Goal: Transaction & Acquisition: Purchase product/service

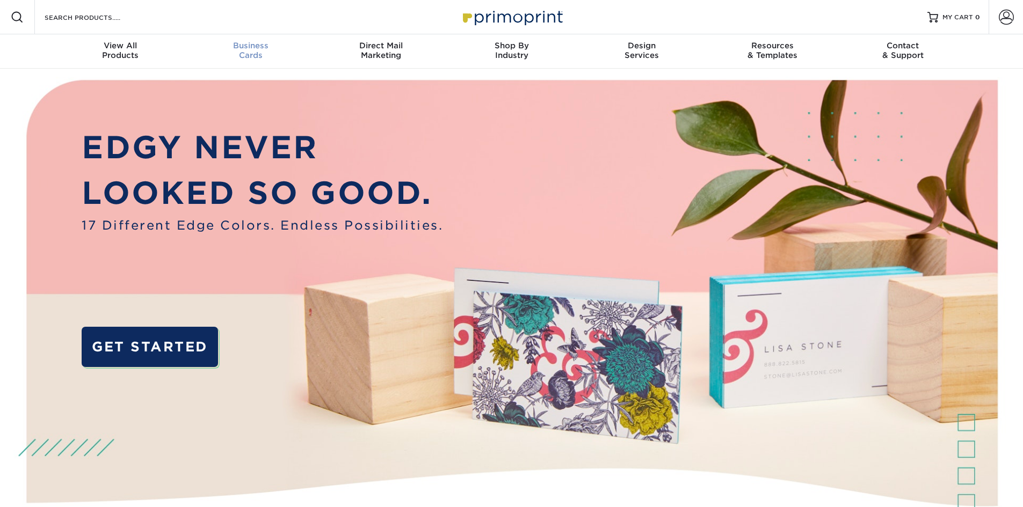
click at [242, 49] on span "Business" at bounding box center [250, 46] width 130 height 10
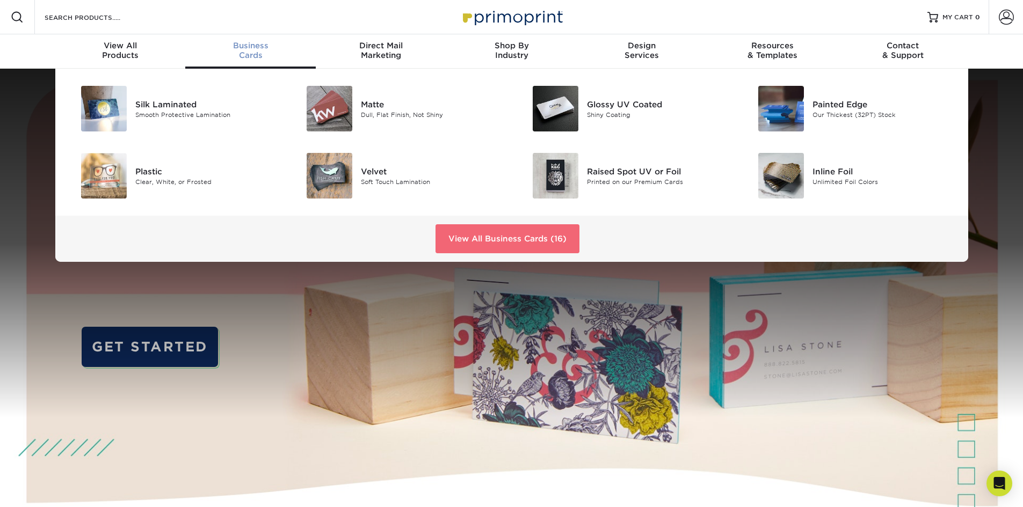
click at [536, 238] on link "View All Business Cards (16)" at bounding box center [507, 238] width 144 height 29
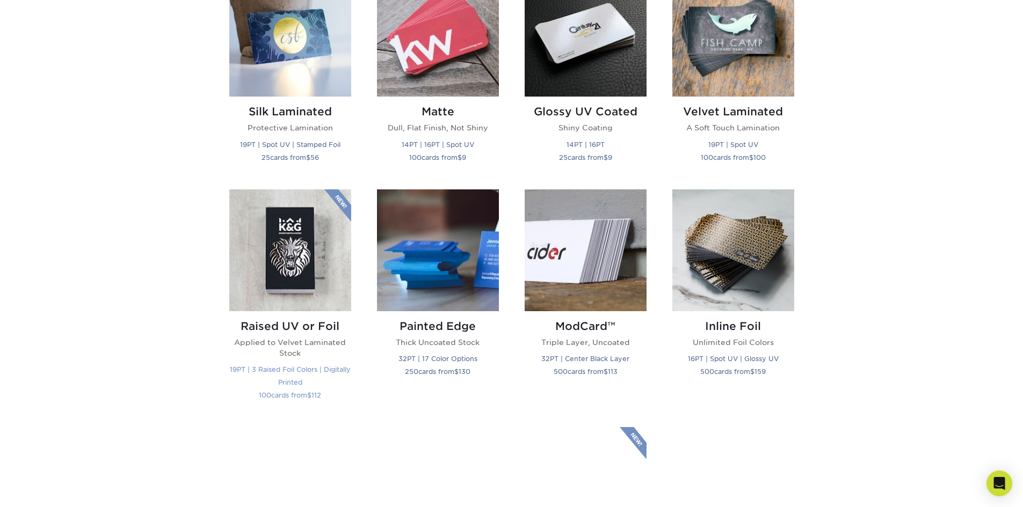
scroll to position [698, 0]
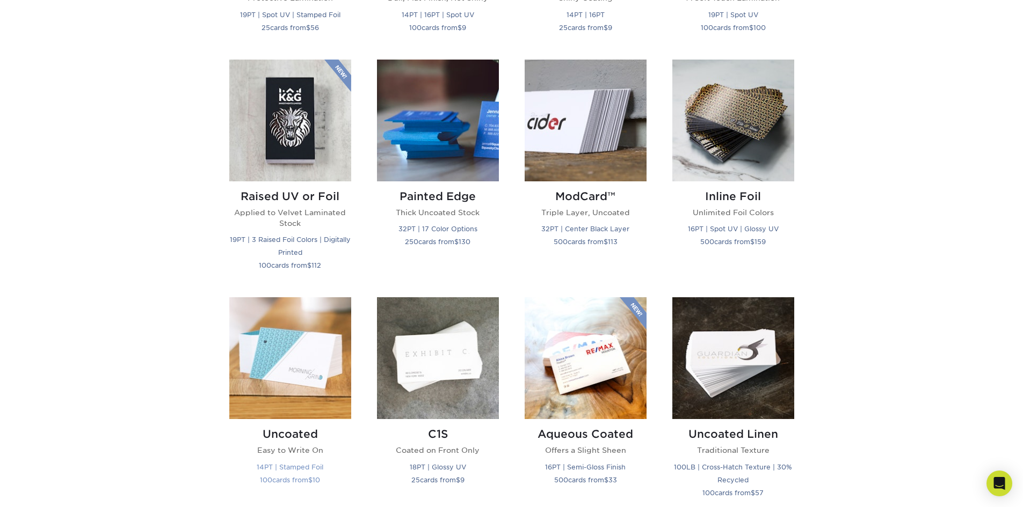
click at [278, 368] on img at bounding box center [290, 358] width 122 height 122
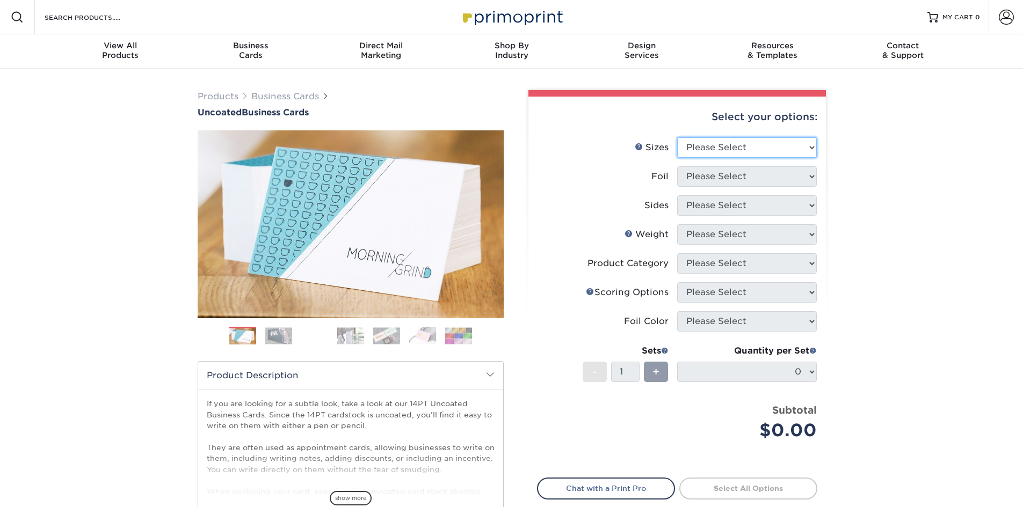
click at [732, 151] on select "Please Select 1.5" x 3.5" - Mini 1.75" x 3.5" - Mini 2" x 3.5" - Standard 2" x …" at bounding box center [747, 147] width 140 height 20
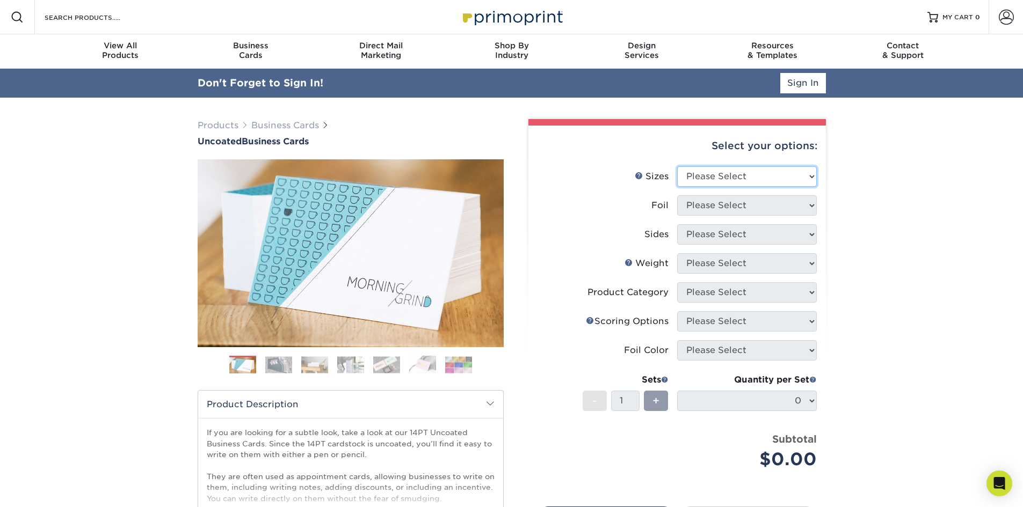
select select "2.00x3.50"
click at [677, 166] on select "Please Select 1.5" x 3.5" - Mini 1.75" x 3.5" - Mini 2" x 3.5" - Standard 2" x …" at bounding box center [747, 176] width 140 height 20
click at [738, 206] on select "Please Select Yes No" at bounding box center [747, 205] width 140 height 20
select select "0"
click at [677, 195] on select "Please Select Yes No" at bounding box center [747, 205] width 140 height 20
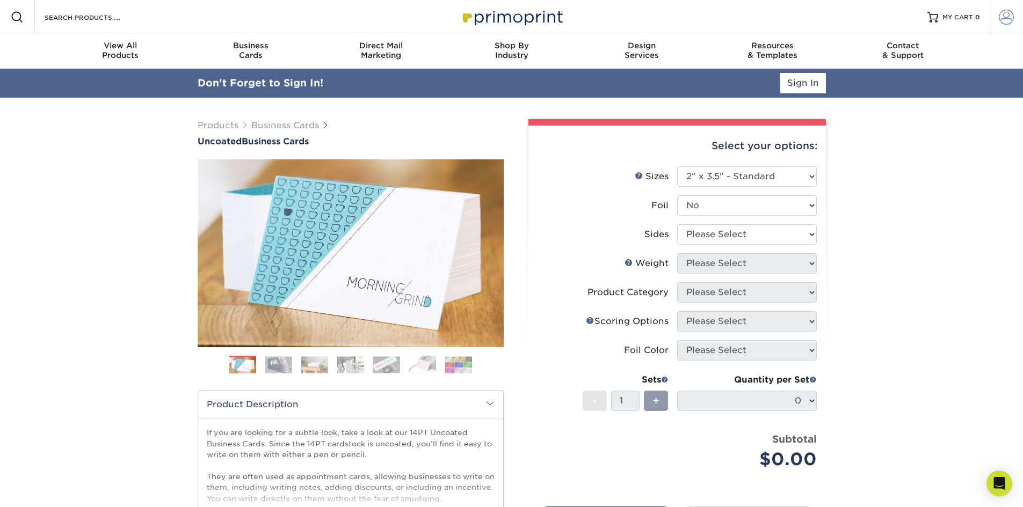
click at [1014, 20] on link "Account" at bounding box center [1005, 17] width 34 height 34
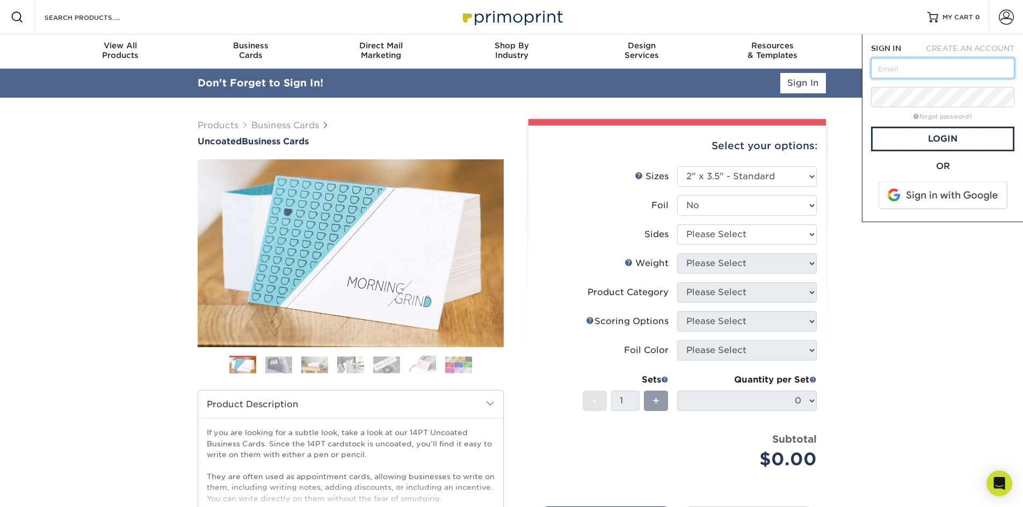
click at [898, 76] on input "text" at bounding box center [942, 68] width 143 height 20
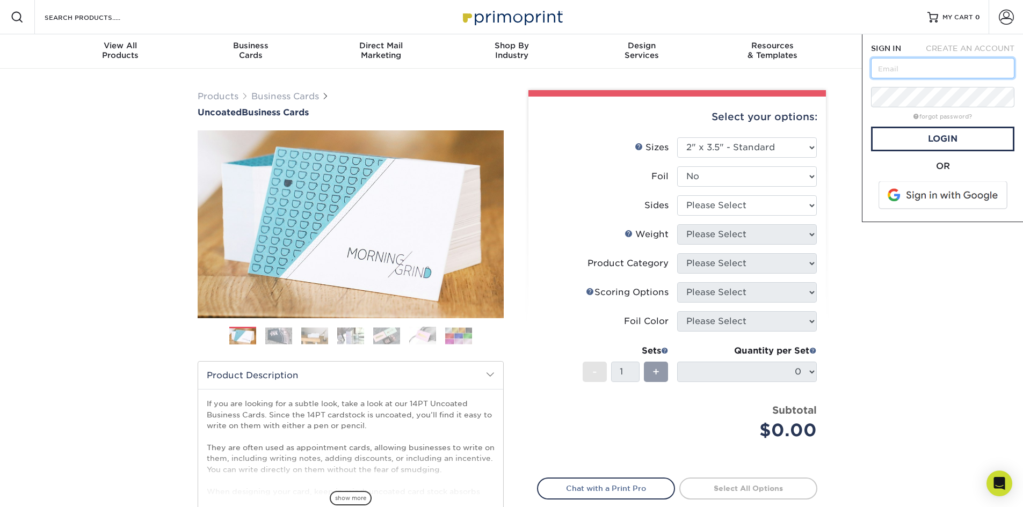
type input "pam@groupgpartners.com"
click at [913, 149] on link "Login" at bounding box center [942, 139] width 143 height 25
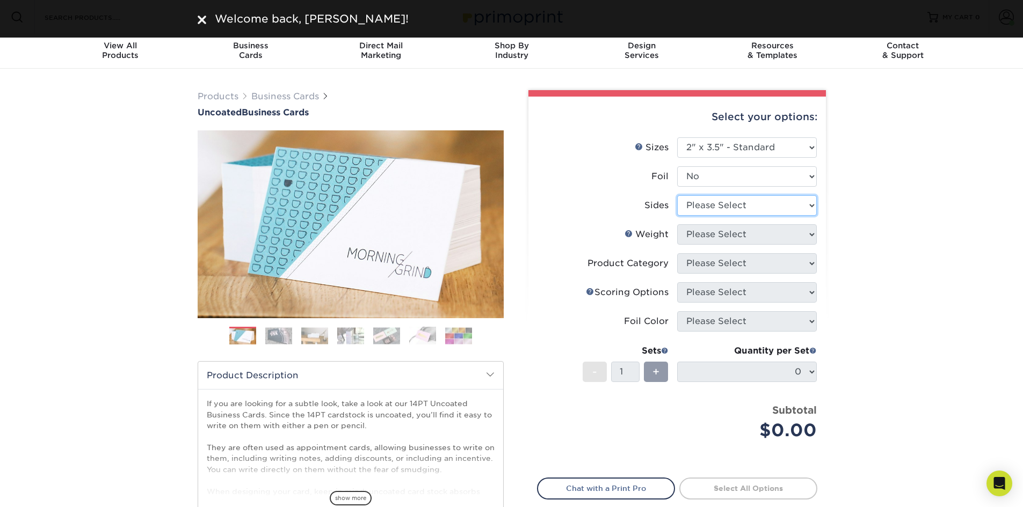
click at [726, 205] on select "Please Select Print Both Sides Print Front Only" at bounding box center [747, 205] width 140 height 20
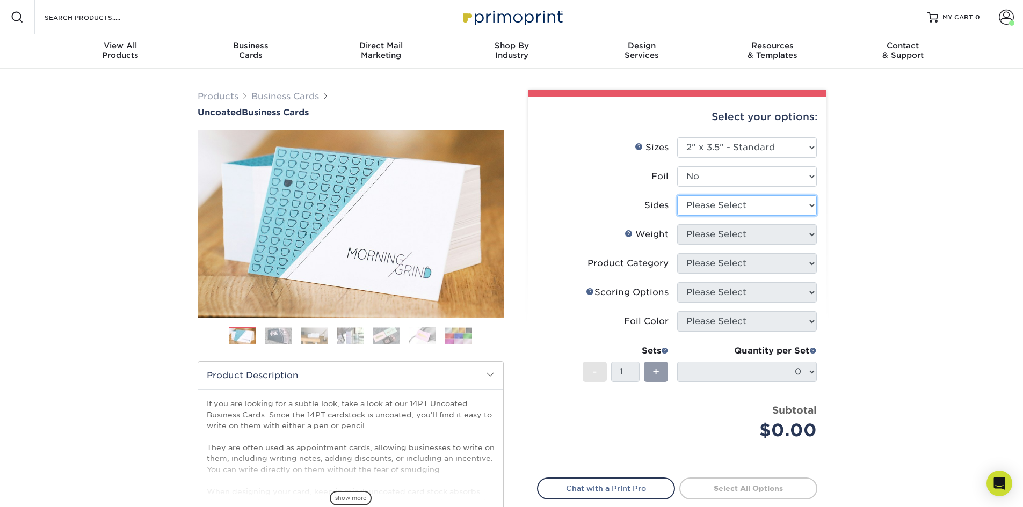
select select "13abbda7-1d64-4f25-8bb2-c179b224825d"
click at [677, 195] on select "Please Select Print Both Sides Print Front Only" at bounding box center [747, 205] width 140 height 20
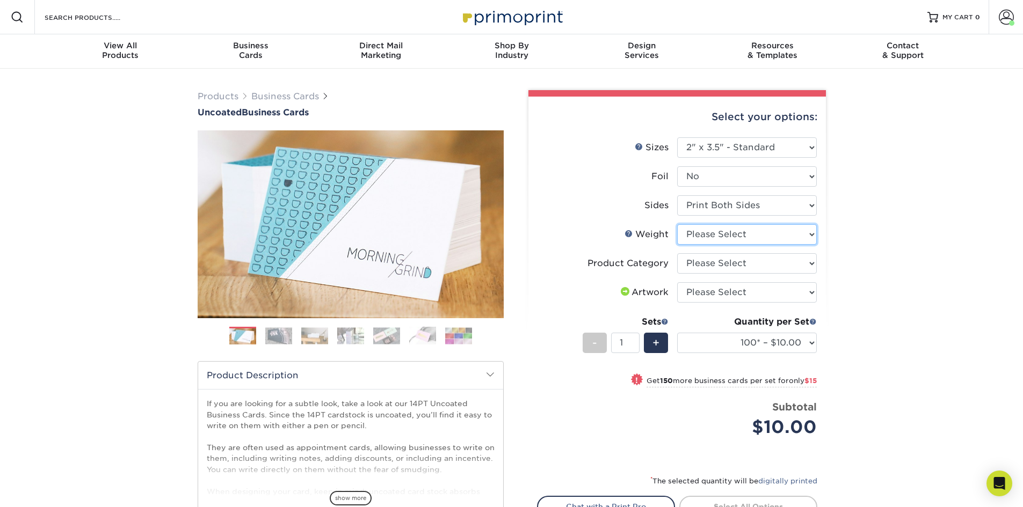
click at [724, 238] on select "Please Select 14PT Uncoated" at bounding box center [747, 234] width 140 height 20
select select "14PT Uncoated"
click at [677, 224] on select "Please Select 14PT Uncoated" at bounding box center [747, 234] width 140 height 20
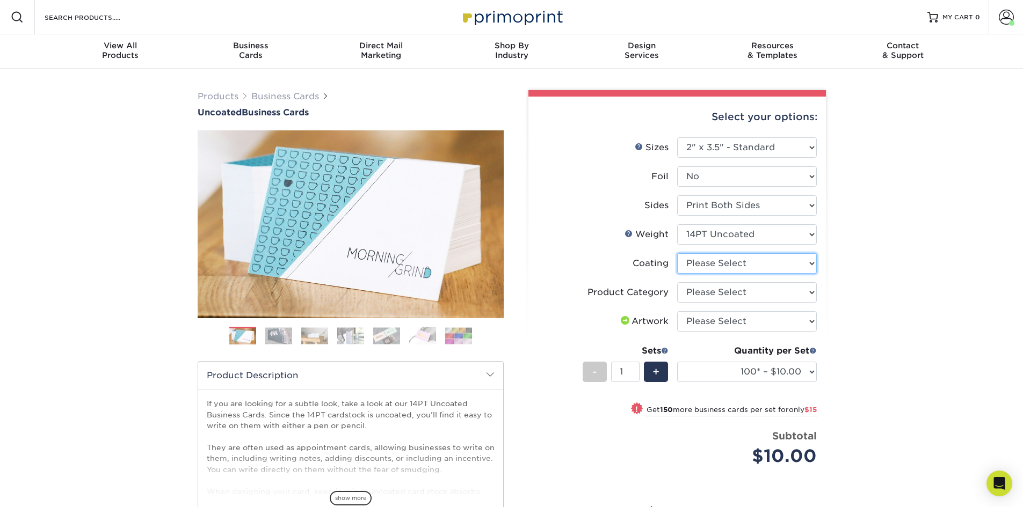
click at [731, 267] on select at bounding box center [747, 263] width 140 height 20
select select "3e7618de-abca-4bda-9f97-8b9129e913d8"
click at [677, 253] on select at bounding box center [747, 263] width 140 height 20
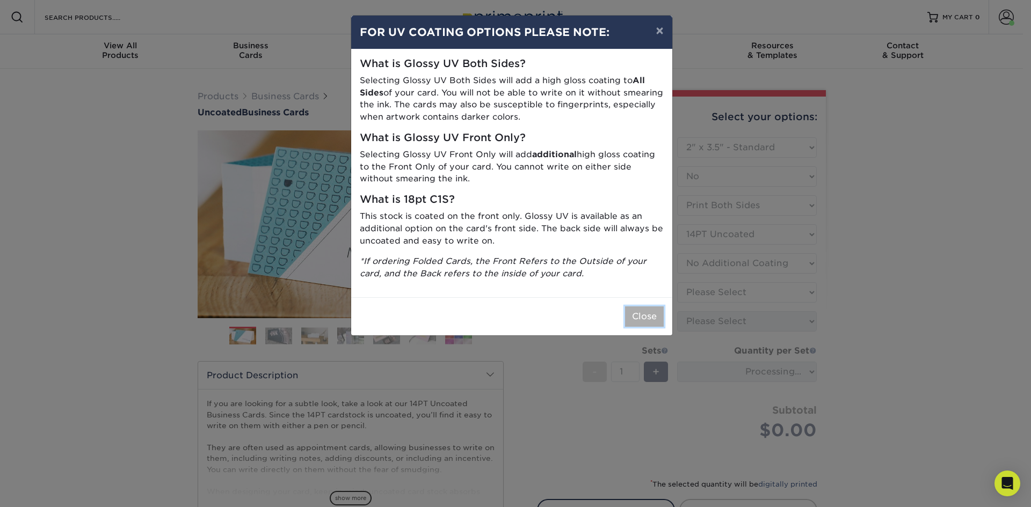
click at [658, 311] on button "Close" at bounding box center [644, 316] width 39 height 20
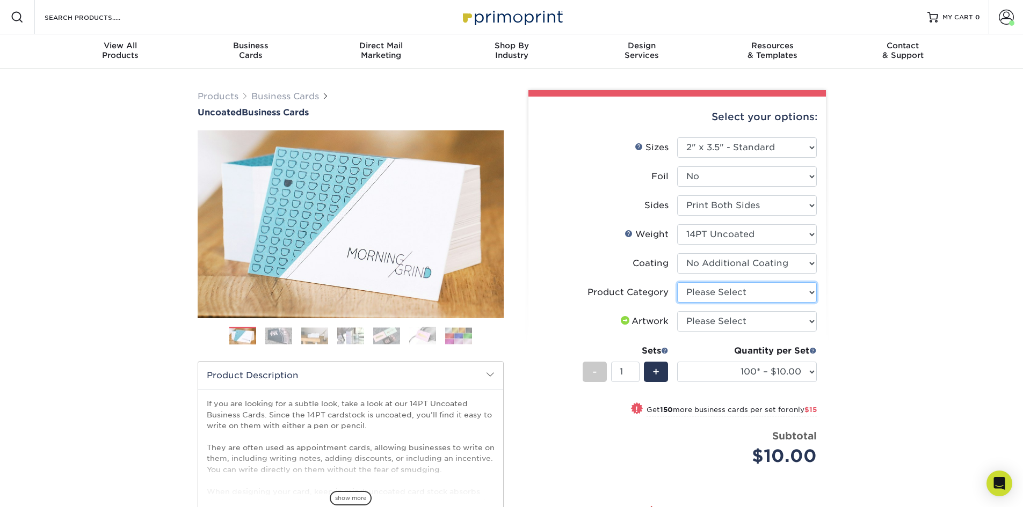
click at [750, 296] on select "Please Select Business Cards" at bounding box center [747, 292] width 140 height 20
select select "3b5148f1-0588-4f88-a218-97bcfdce65c1"
click at [677, 282] on select "Please Select Business Cards" at bounding box center [747, 292] width 140 height 20
click at [765, 320] on select "Please Select I will upload files I need a design - $100" at bounding box center [747, 321] width 140 height 20
select select "upload"
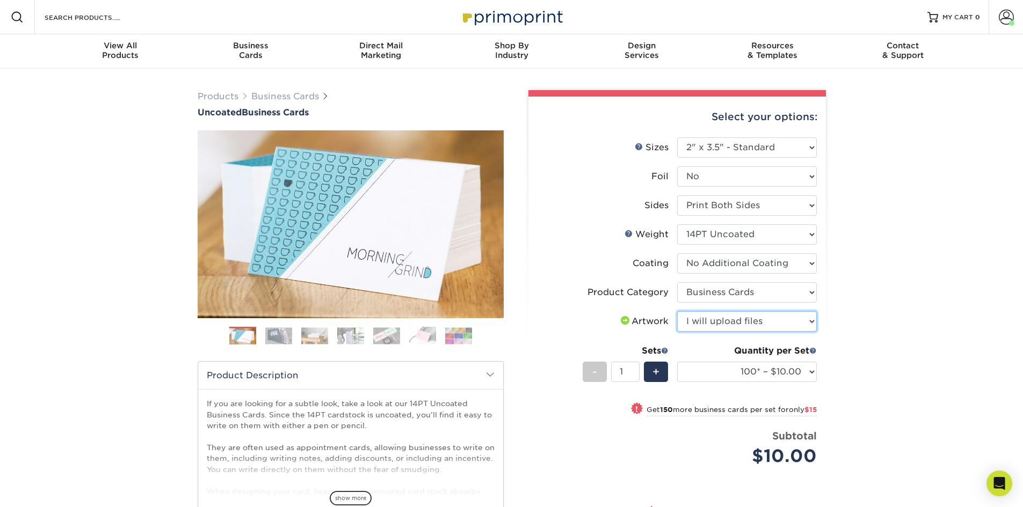
click at [677, 311] on select "Please Select I will upload files I need a design - $100" at bounding box center [747, 321] width 140 height 20
click at [772, 371] on select "100* – $10.00 250* – $25.00 500 – $50.00 1000 – $72.00 2500 – $125.00 5000 – $1…" at bounding box center [747, 372] width 140 height 20
select select "250* – $25.00"
click at [677, 362] on select "100* – $10.00 250* – $25.00 500 – $50.00 1000 – $72.00 2500 – $125.00 5000 – $1…" at bounding box center [747, 372] width 140 height 20
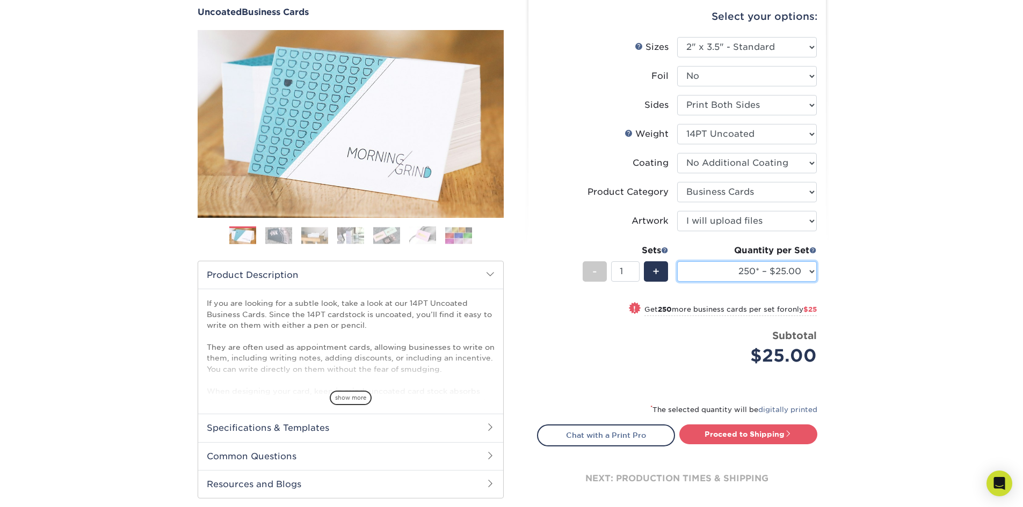
scroll to position [215, 0]
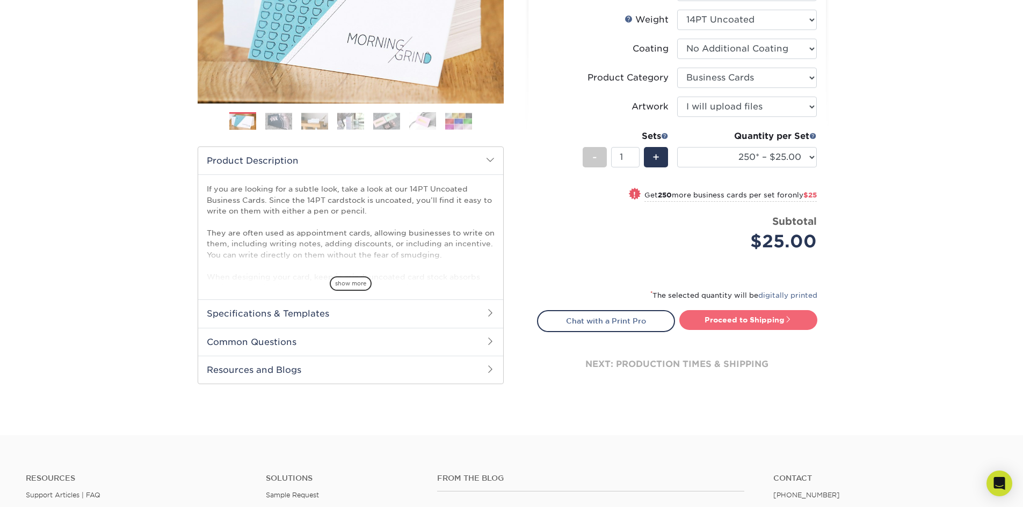
click at [753, 326] on link "Proceed to Shipping" at bounding box center [748, 319] width 138 height 19
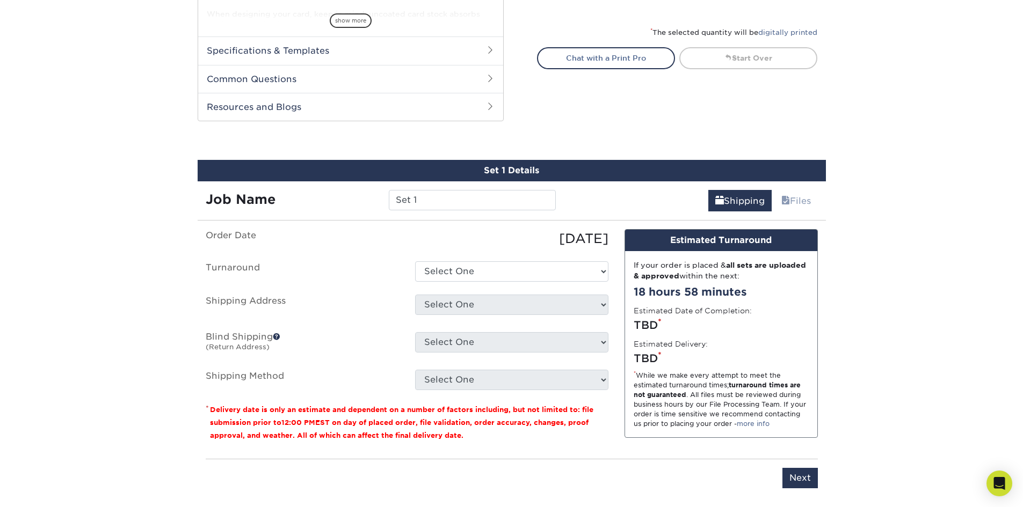
scroll to position [554, 0]
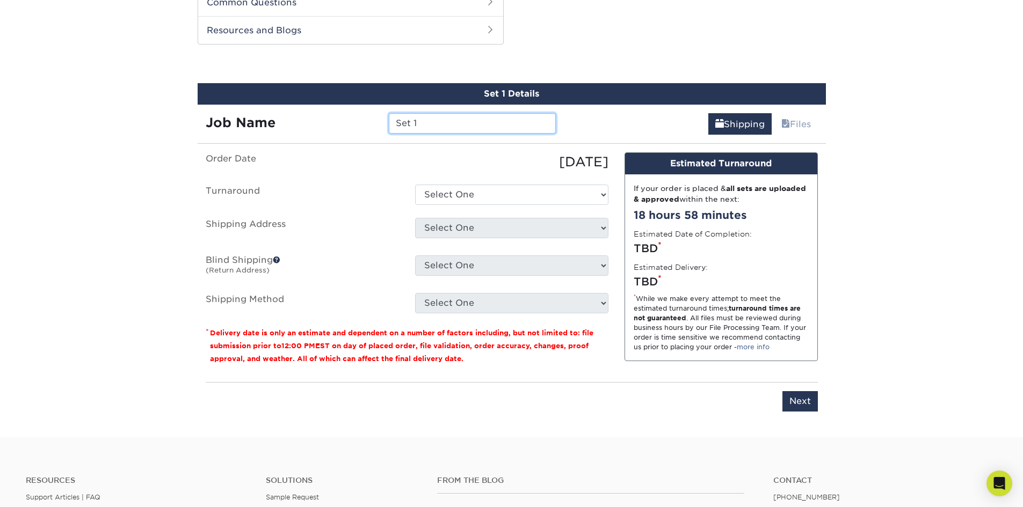
drag, startPoint x: 440, startPoint y: 121, endPoint x: 368, endPoint y: 120, distance: 72.5
click at [368, 120] on div "Job Name Set 1" at bounding box center [381, 123] width 367 height 20
drag, startPoint x: 416, startPoint y: 122, endPoint x: 403, endPoint y: 122, distance: 13.4
click at [403, 122] on input "Greg Eynon Business Cards" at bounding box center [472, 123] width 167 height 20
type input "[PERSON_NAME] Business Cards"
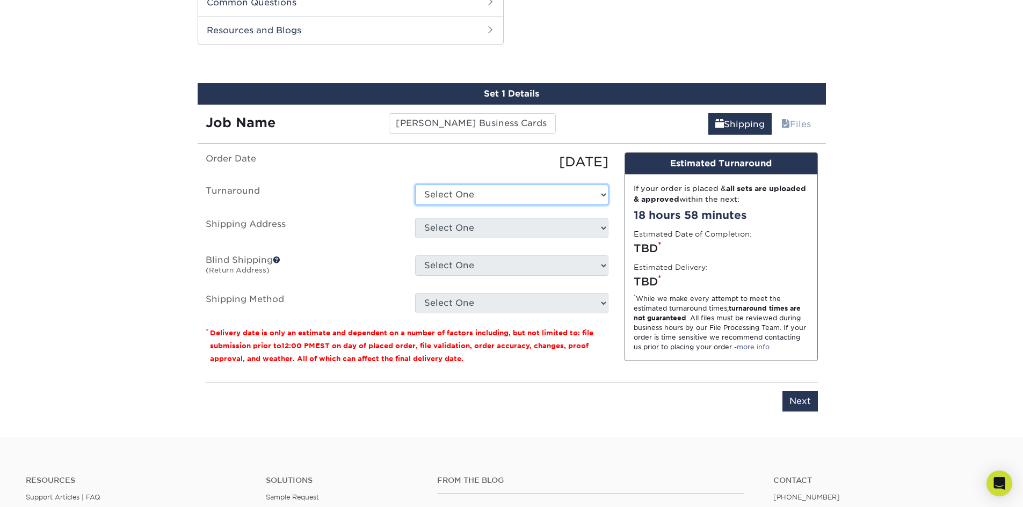
click at [449, 196] on select "Select One 2-4 Business Days 2 Day Next Business Day" at bounding box center [511, 195] width 193 height 20
select select "b3cc73c9-304f-4e36-aef7-442ce66048dc"
click at [415, 185] on select "Select One 2-4 Business Days 2 Day Next Business Day" at bounding box center [511, 195] width 193 height 20
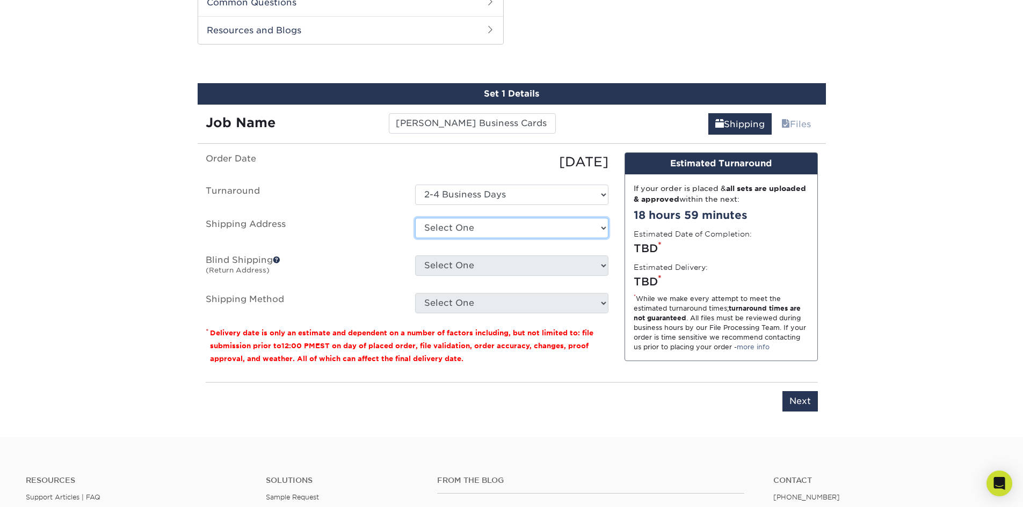
click at [455, 226] on select "Select One 99 WILLARD AVE, IVYLAND, PA 301 AIKEN RD, SHELBYVILLE, KY 59 SPRUCE …" at bounding box center [511, 228] width 193 height 20
select select "117684"
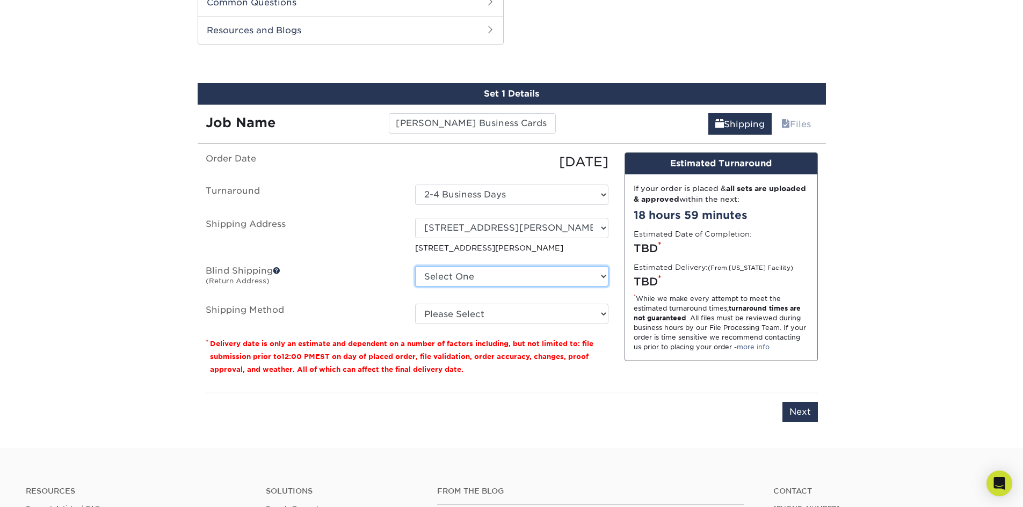
click at [458, 275] on select "Select One 99 WILLARD AVE, IVYLAND, PA 301 AIKEN RD, SHELBYVILLE, KY 59 SPRUCE …" at bounding box center [511, 276] width 193 height 20
select select "96930"
click at [415, 266] on select "Select One 99 WILLARD AVE, IVYLAND, PA 301 AIKEN RD, SHELBYVILLE, KY 59 SPRUCE …" at bounding box center [511, 276] width 193 height 20
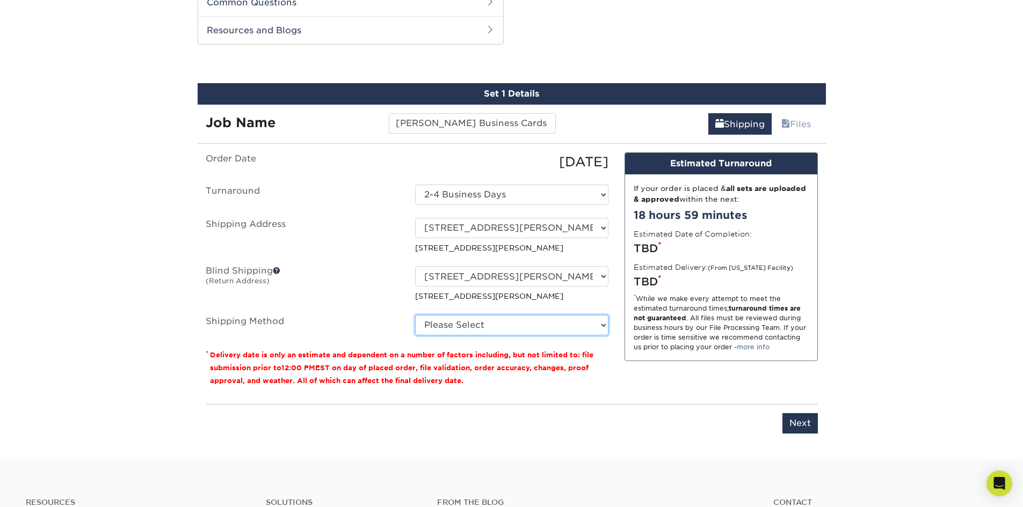
click at [472, 322] on select "Please Select Ground Shipping (+$7.84) 3 Day Shipping Service (+$15.33) 2 Day A…" at bounding box center [511, 325] width 193 height 20
select select "03"
click at [415, 315] on select "Please Select Ground Shipping (+$7.84) 3 Day Shipping Service (+$15.33) 2 Day A…" at bounding box center [511, 325] width 193 height 20
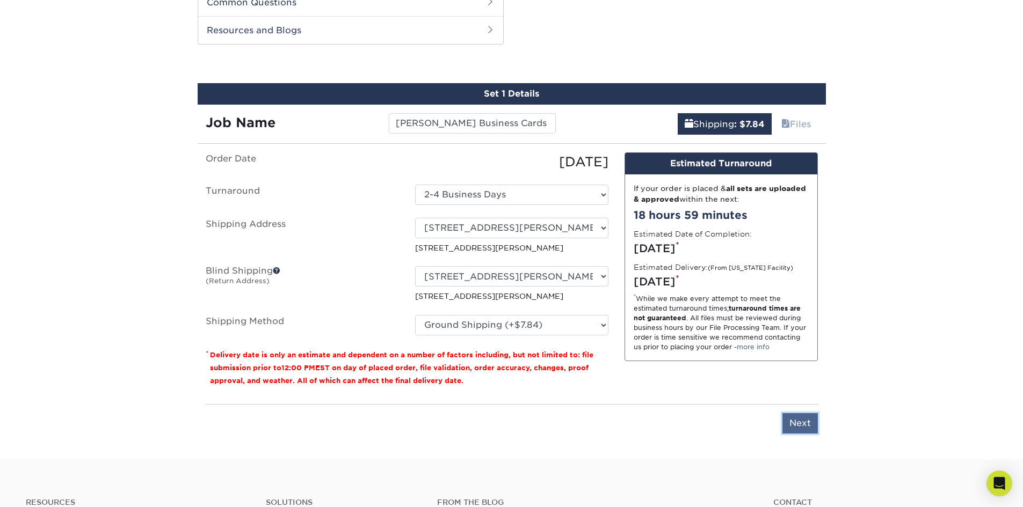
click at [793, 429] on input "Next" at bounding box center [799, 423] width 35 height 20
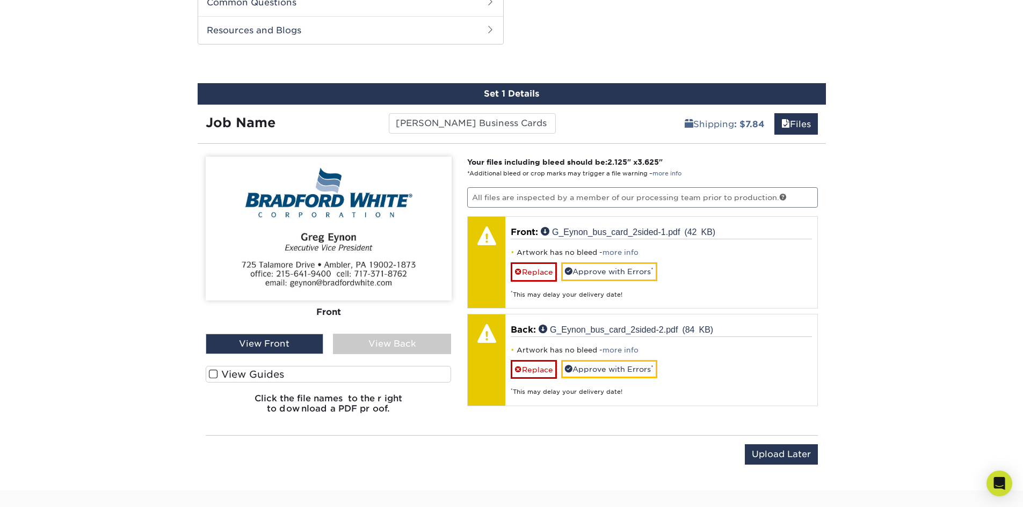
click at [631, 251] on link "more info" at bounding box center [620, 253] width 36 height 8
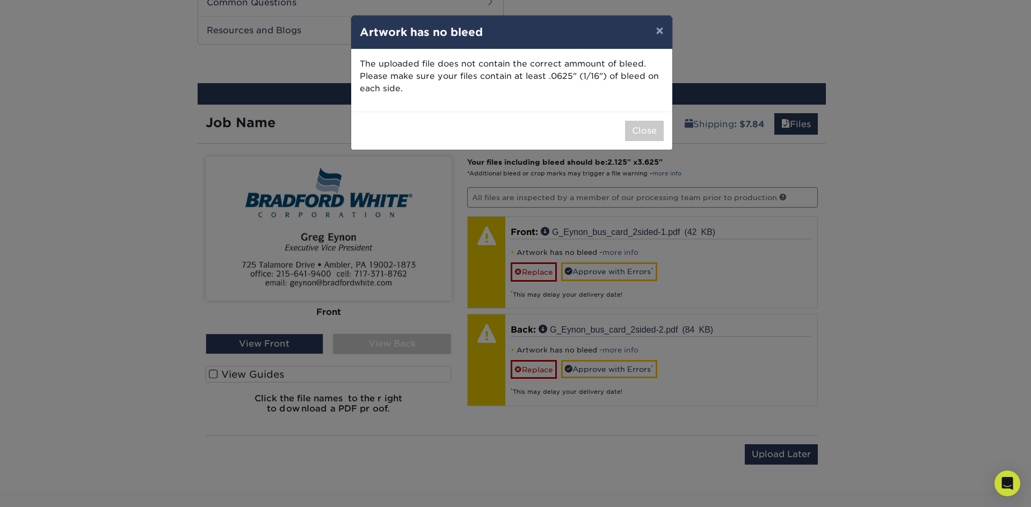
click at [325, 71] on div "× Artwork has no bleed The uploaded file does not contain the correct ammount o…" at bounding box center [515, 253] width 1031 height 507
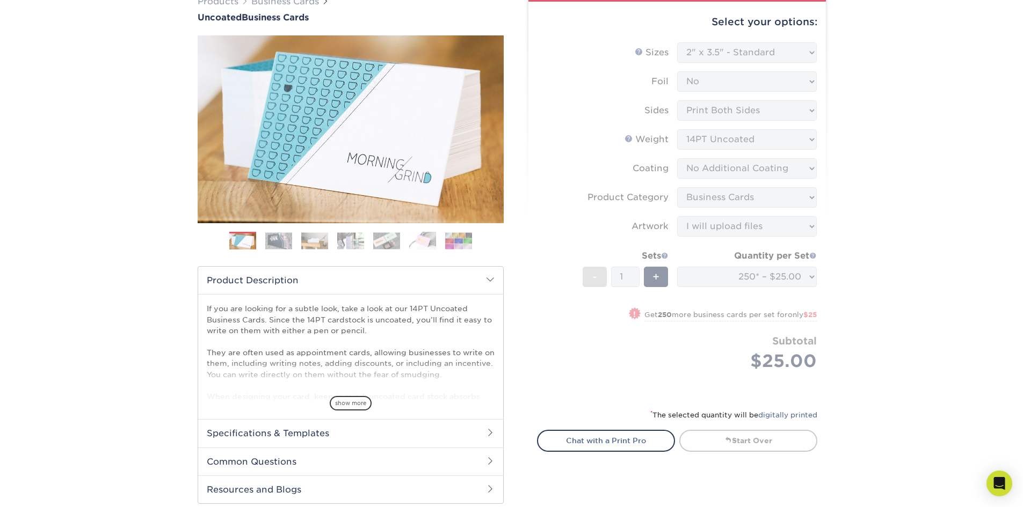
scroll to position [0, 0]
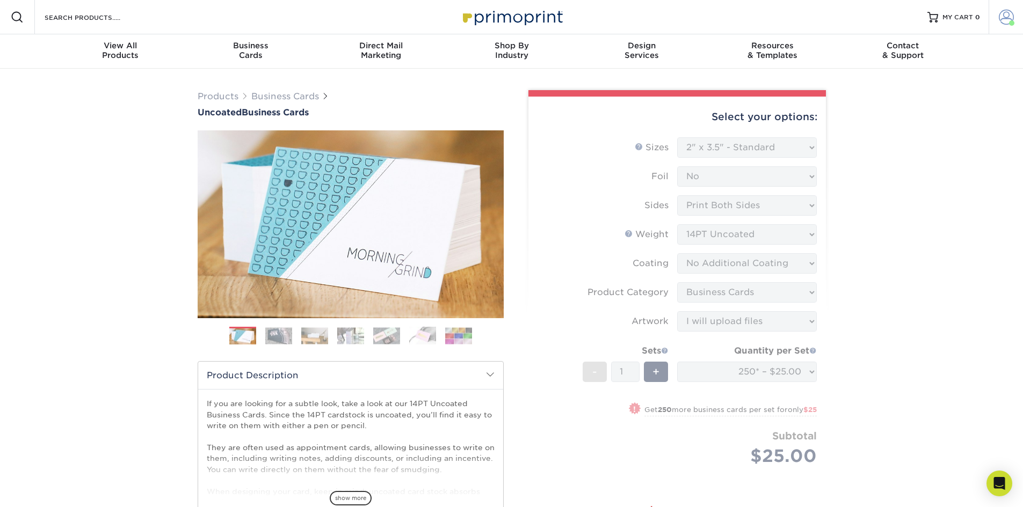
click at [1004, 14] on span at bounding box center [1005, 17] width 15 height 15
click at [888, 138] on link "Logout" at bounding box center [942, 144] width 135 height 13
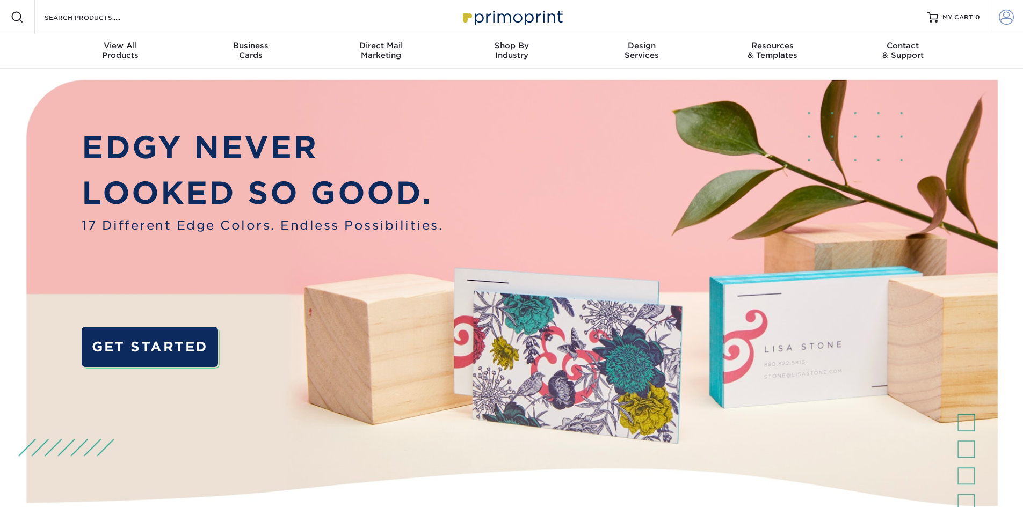
click at [1008, 27] on link "Account" at bounding box center [1005, 17] width 34 height 34
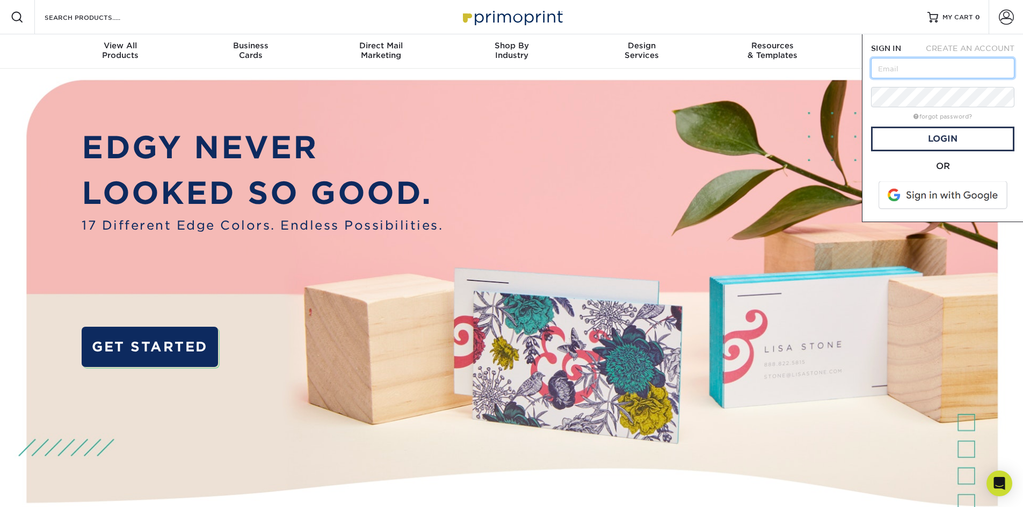
click at [924, 72] on input "text" at bounding box center [942, 68] width 143 height 20
type input "pam@groupgpartners.com"
click at [909, 136] on link "Login" at bounding box center [942, 139] width 143 height 25
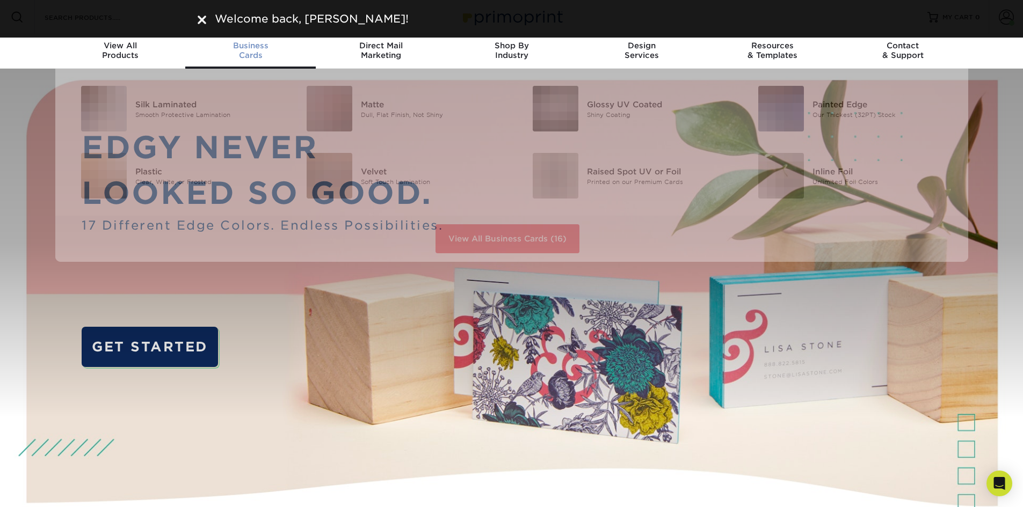
click at [254, 47] on span "Business" at bounding box center [250, 46] width 130 height 10
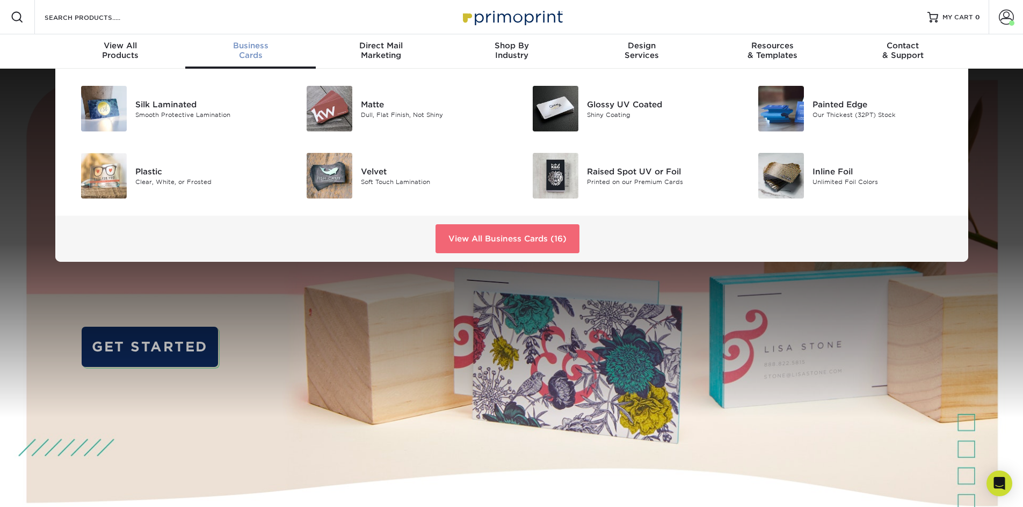
click at [500, 238] on link "View All Business Cards (16)" at bounding box center [507, 238] width 144 height 29
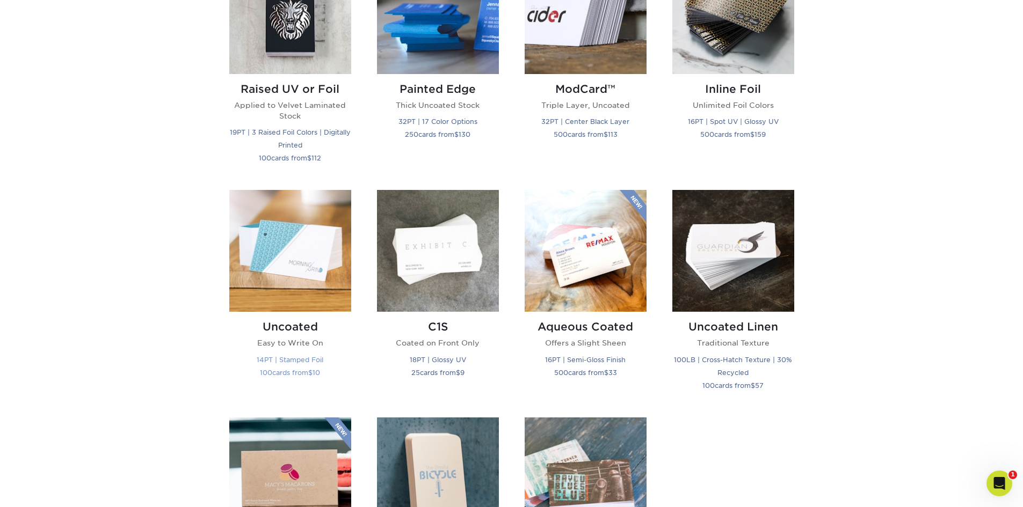
click at [296, 294] on img at bounding box center [290, 251] width 122 height 122
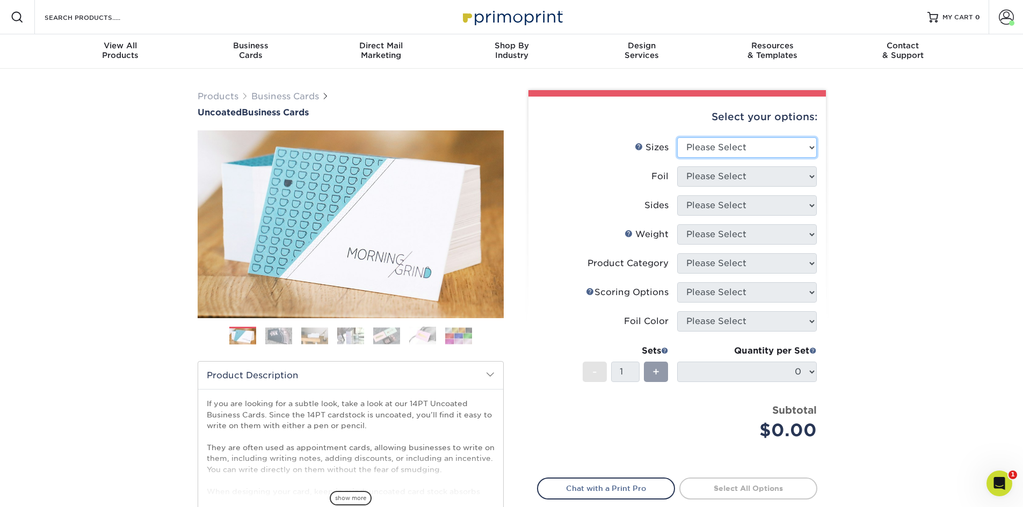
click at [707, 150] on select "Please Select 1.5" x 3.5" - Mini 1.75" x 3.5" - Mini 2" x 3.5" - Standard 2" x …" at bounding box center [747, 147] width 140 height 20
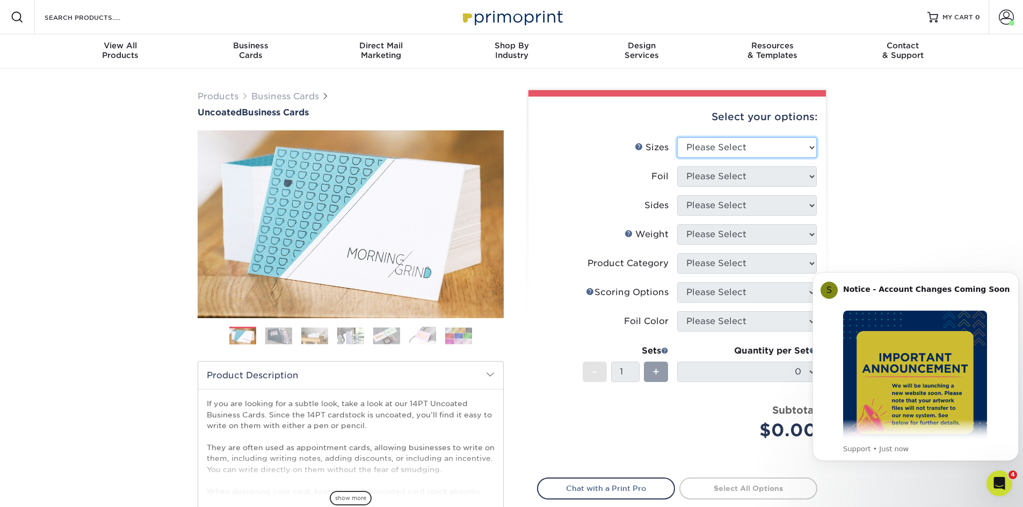
select select "2.00x3.50"
click at [677, 137] on select "Please Select 1.5" x 3.5" - Mini 1.75" x 3.5" - Mini 2" x 3.5" - Standard 2" x …" at bounding box center [747, 147] width 140 height 20
click at [720, 183] on select "Please Select Yes No" at bounding box center [747, 176] width 140 height 20
select select "0"
click at [677, 166] on select "Please Select Yes No" at bounding box center [747, 176] width 140 height 20
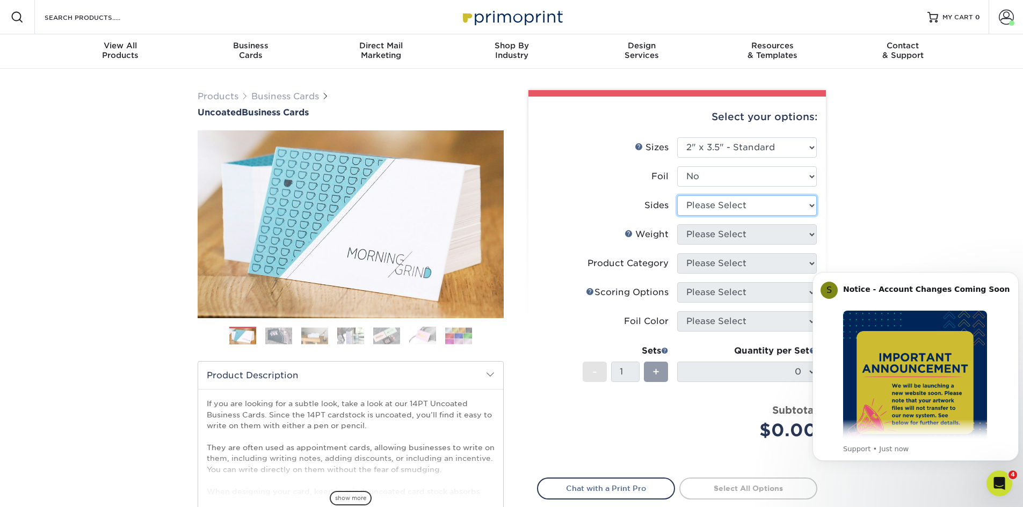
click at [734, 204] on select "Please Select Print Both Sides Print Front Only" at bounding box center [747, 205] width 140 height 20
select select "13abbda7-1d64-4f25-8bb2-c179b224825d"
click at [677, 195] on select "Please Select Print Both Sides Print Front Only" at bounding box center [747, 205] width 140 height 20
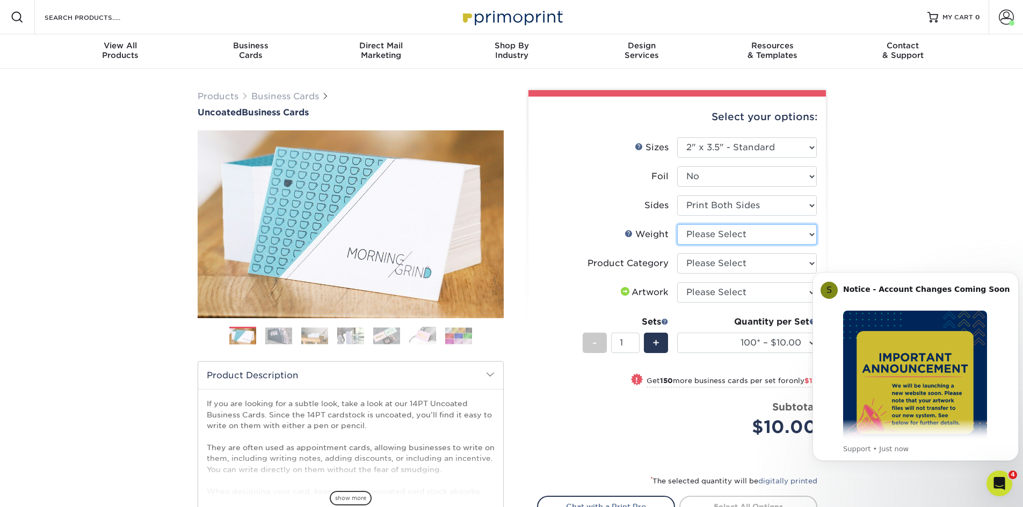
click at [734, 236] on select "Please Select 14PT Uncoated" at bounding box center [747, 234] width 140 height 20
select select "14PT Uncoated"
click at [677, 224] on select "Please Select 14PT Uncoated" at bounding box center [747, 234] width 140 height 20
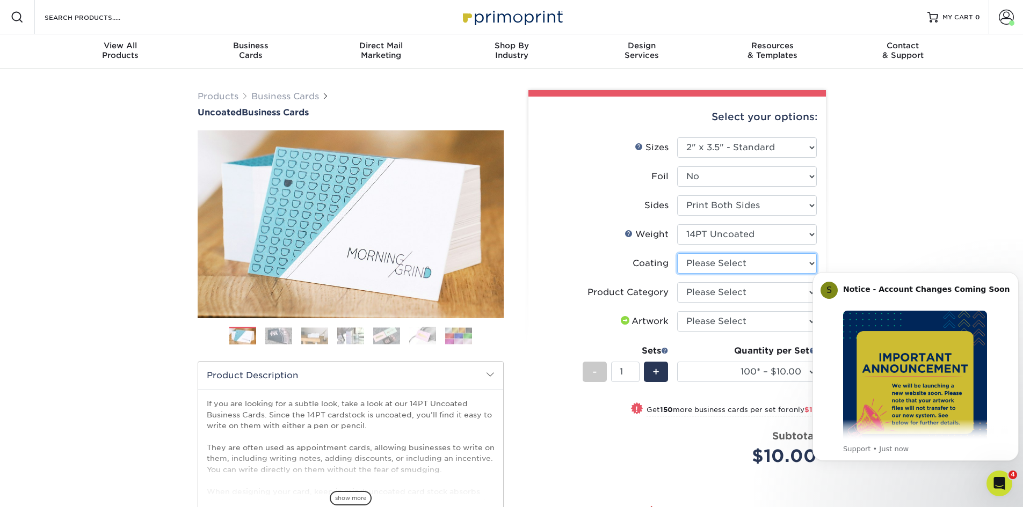
click at [697, 267] on select at bounding box center [747, 263] width 140 height 20
select select "3e7618de-abca-4bda-9f97-8b9129e913d8"
click at [677, 253] on select at bounding box center [747, 263] width 140 height 20
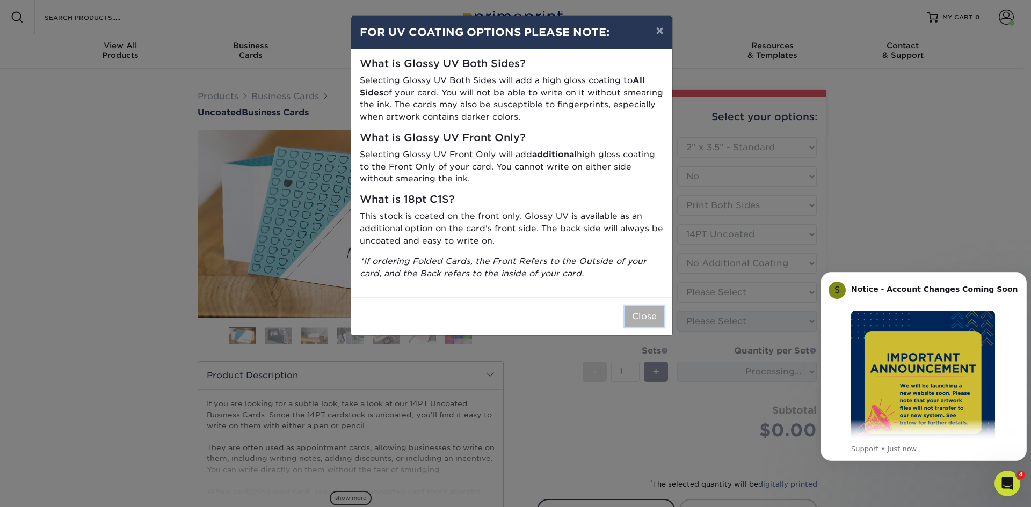
click at [650, 319] on button "Close" at bounding box center [644, 316] width 39 height 20
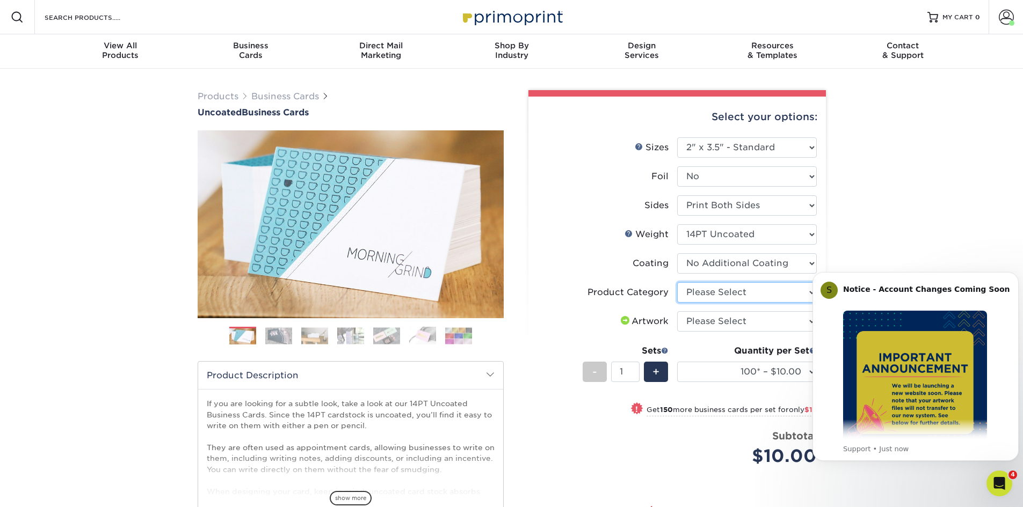
click at [716, 293] on select "Please Select Business Cards" at bounding box center [747, 292] width 140 height 20
select select "3b5148f1-0588-4f88-a218-97bcfdce65c1"
click at [677, 282] on select "Please Select Business Cards" at bounding box center [747, 292] width 140 height 20
click at [722, 323] on select "Please Select I will upload files I need a design - $100" at bounding box center [747, 321] width 140 height 20
select select "upload"
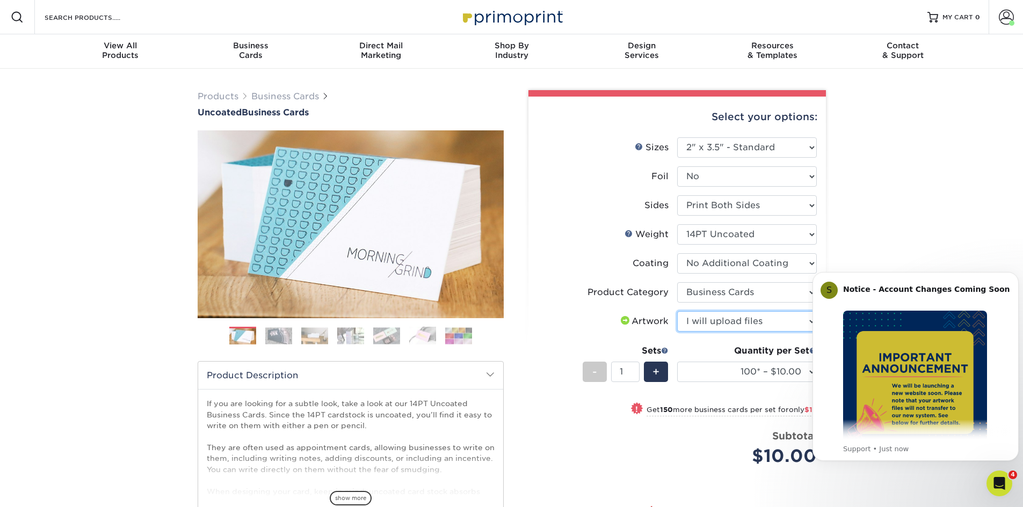
click at [677, 311] on select "Please Select I will upload files I need a design - $100" at bounding box center [747, 321] width 140 height 20
click at [714, 379] on select "100* – $10.00 250* – $25.00 500 – $50.00 1000 – $72.00 2500 – $125.00 5000 – $1…" at bounding box center [747, 372] width 140 height 20
select select "250* – $25.00"
click at [677, 362] on select "100* – $10.00 250* – $25.00 500 – $50.00 1000 – $72.00 2500 – $125.00 5000 – $1…" at bounding box center [747, 372] width 140 height 20
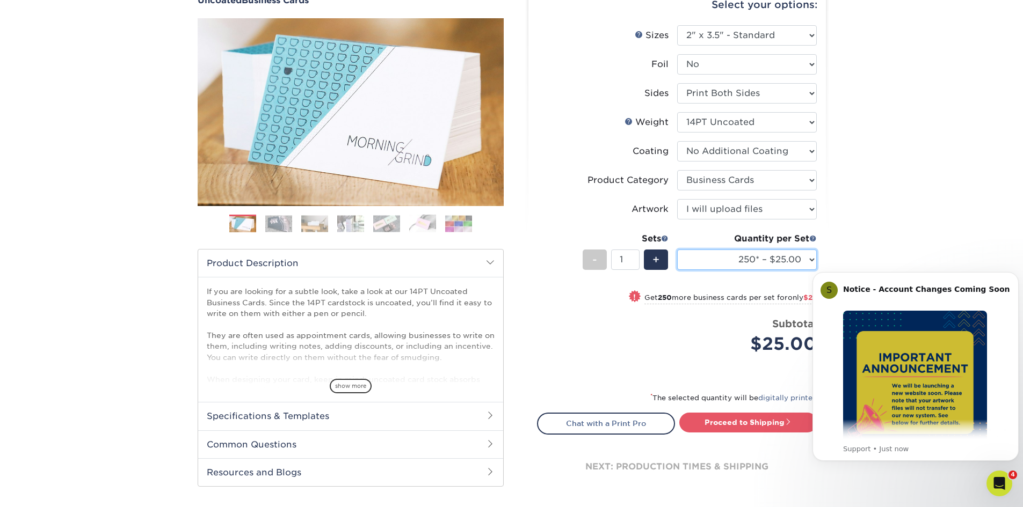
scroll to position [215, 0]
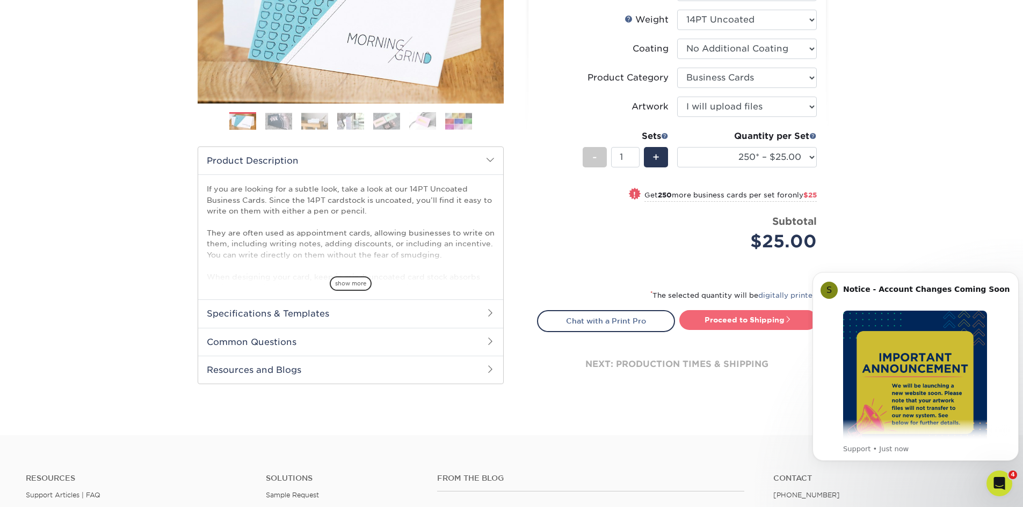
drag, startPoint x: 725, startPoint y: 322, endPoint x: 690, endPoint y: 320, distance: 35.5
click at [724, 322] on link "Proceed to Shipping" at bounding box center [748, 319] width 138 height 19
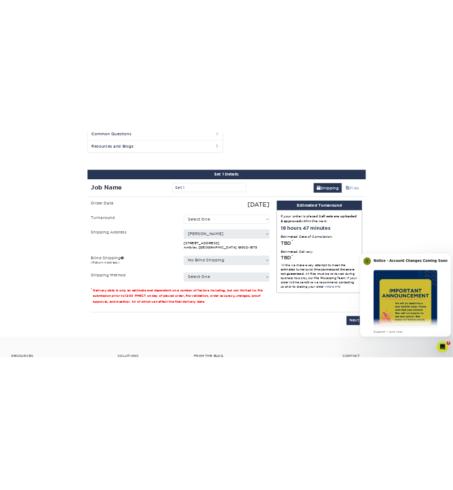
scroll to position [554, 0]
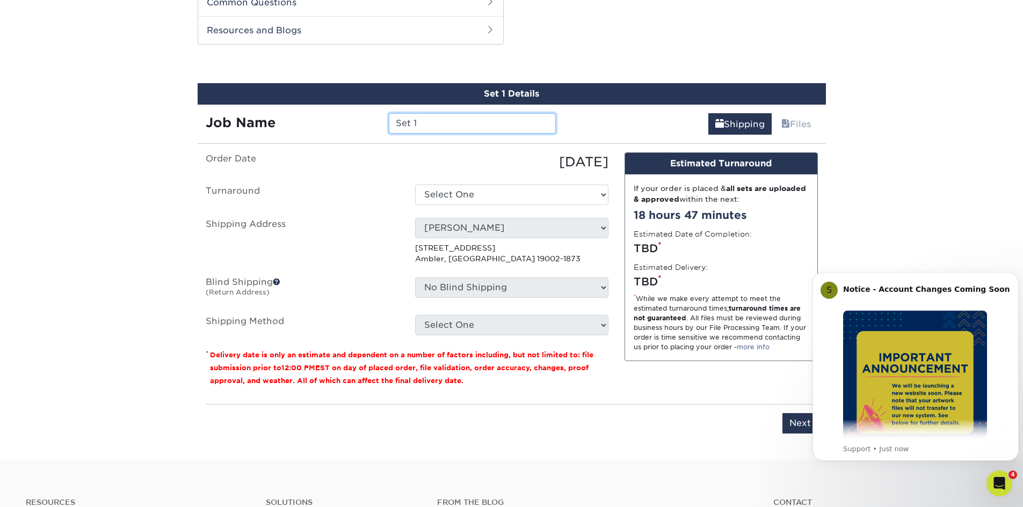
drag, startPoint x: 417, startPoint y: 126, endPoint x: 305, endPoint y: 122, distance: 111.2
click at [305, 122] on div "Job Name Set 1" at bounding box center [381, 123] width 367 height 20
type input "[PERSON_NAME] Business Cards"
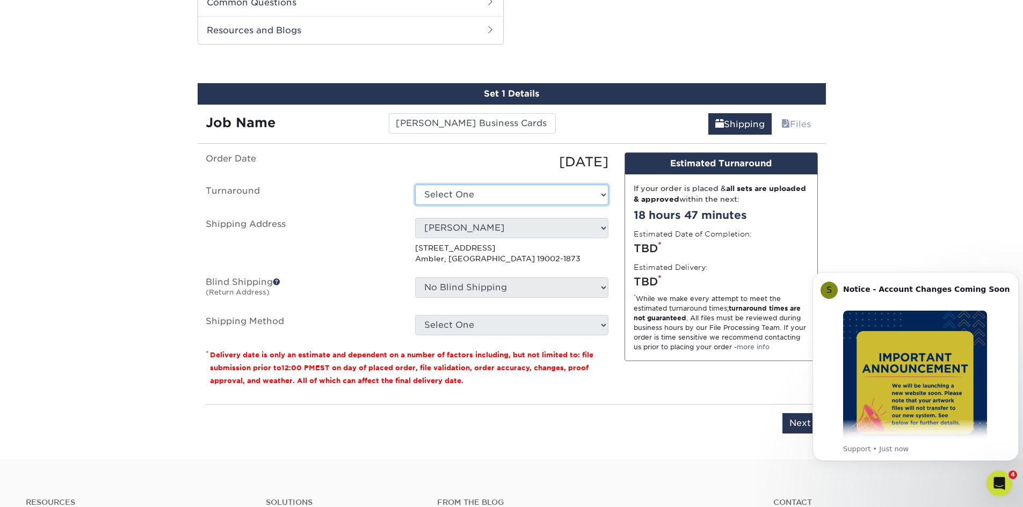
click at [497, 196] on select "Select One 2-4 Business Days 2 Day Next Business Day" at bounding box center [511, 195] width 193 height 20
select select "b3cc73c9-304f-4e36-aef7-442ce66048dc"
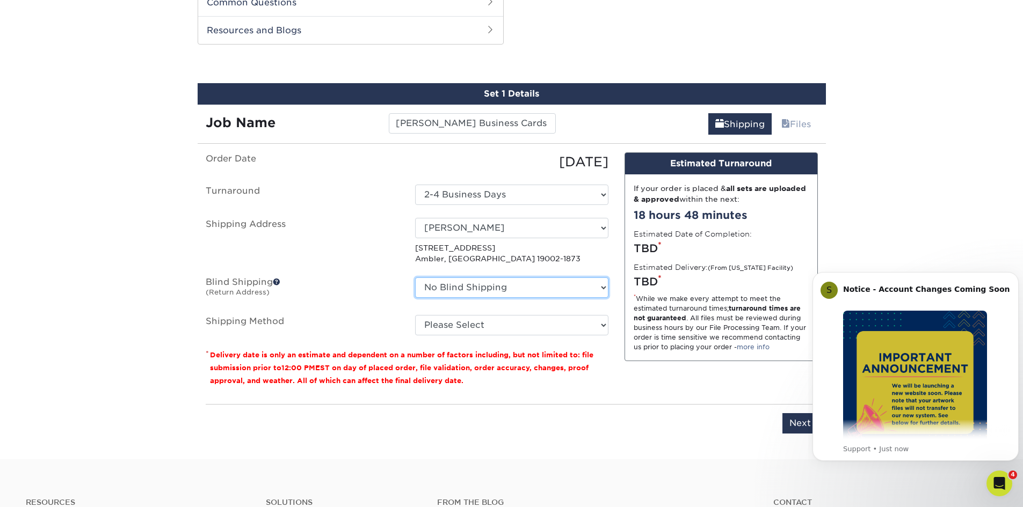
click at [488, 286] on select "No Blind Shipping Adam Zink" at bounding box center [511, 288] width 193 height 20
select select "96930"
click at [415, 278] on select "No Blind Shipping Adam Zink" at bounding box center [511, 288] width 193 height 20
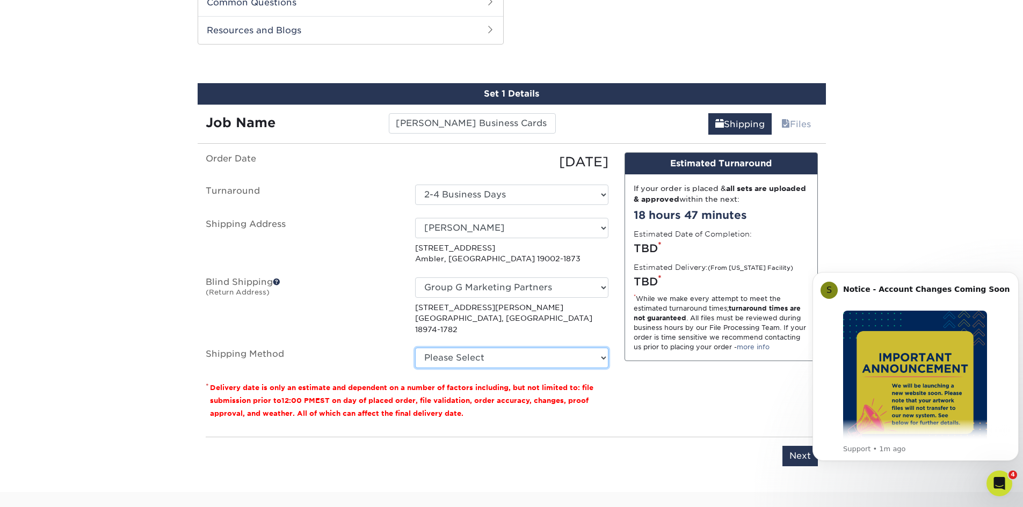
click at [508, 352] on select "Please Select Ground Shipping (+$7.84) 3 Day Shipping Service (+$15.33) 2 Day A…" at bounding box center [511, 358] width 193 height 20
select select "03"
click at [415, 348] on select "Please Select Ground Shipping (+$7.84) 3 Day Shipping Service (+$15.33) 2 Day A…" at bounding box center [511, 358] width 193 height 20
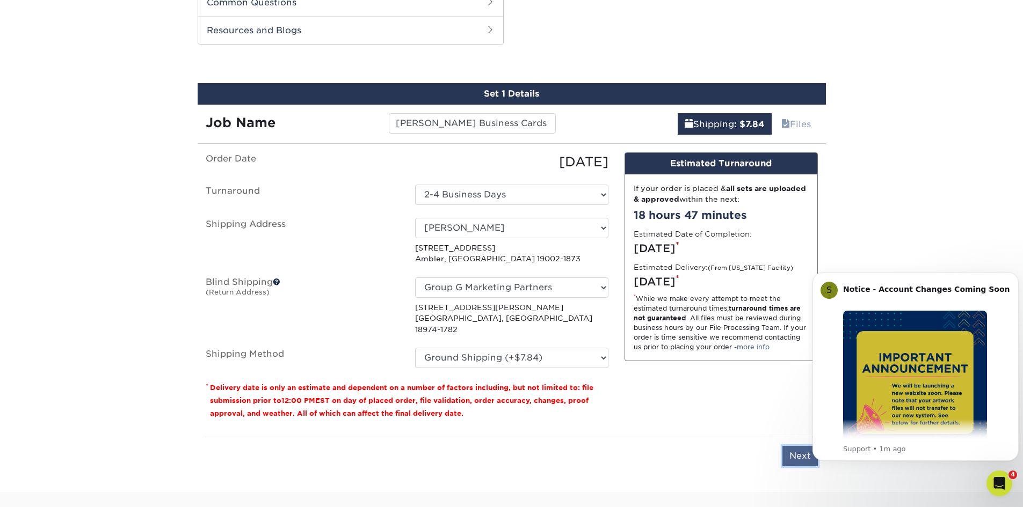
click at [795, 449] on input "Next" at bounding box center [799, 456] width 35 height 20
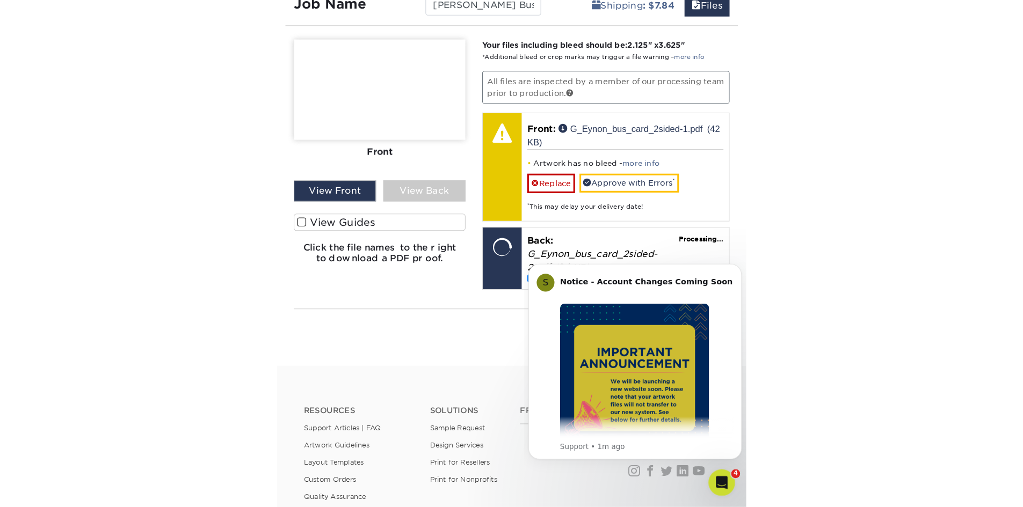
scroll to position [673, 0]
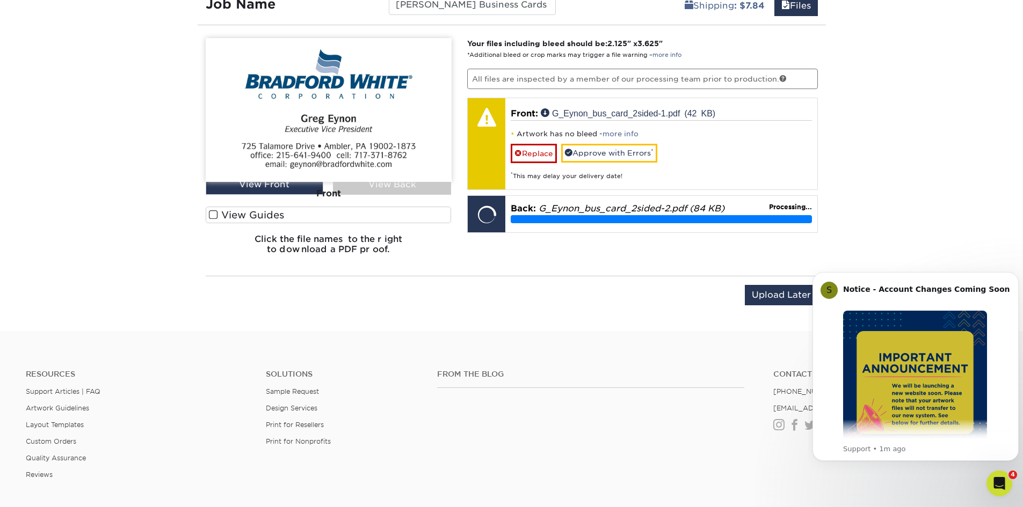
click at [216, 217] on span at bounding box center [213, 215] width 9 height 10
click at [0, 0] on input "View Guides" at bounding box center [0, 0] width 0 height 0
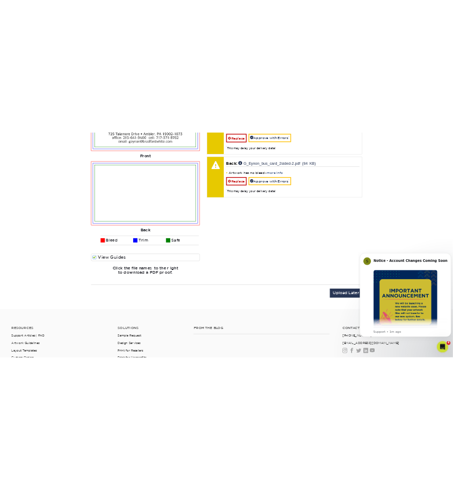
scroll to position [619, 0]
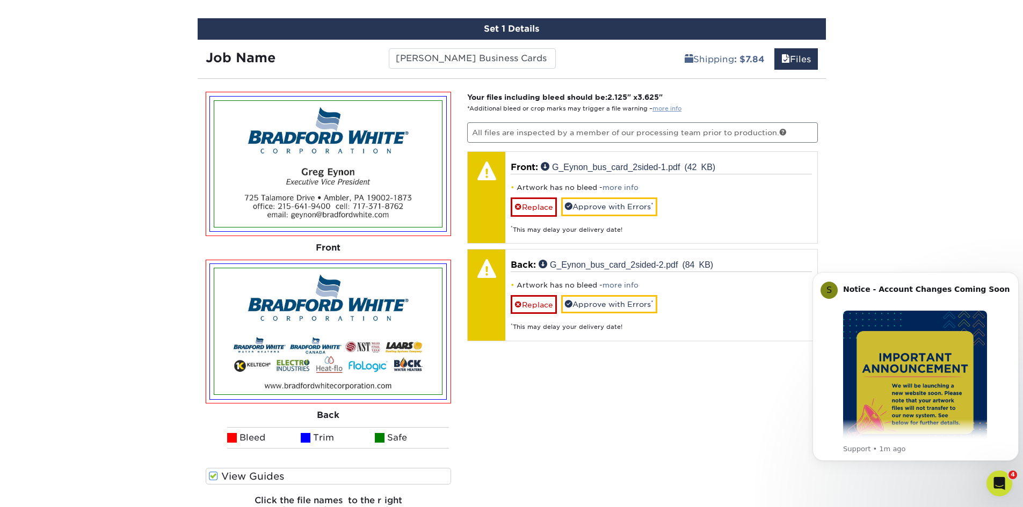
click at [675, 112] on link "more info" at bounding box center [666, 108] width 29 height 7
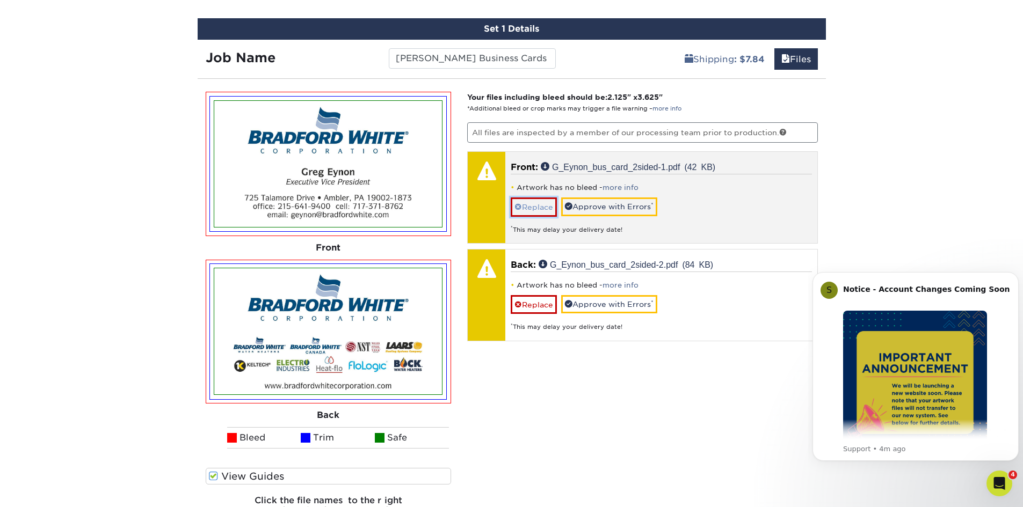
click at [528, 210] on link "Replace" at bounding box center [533, 207] width 46 height 19
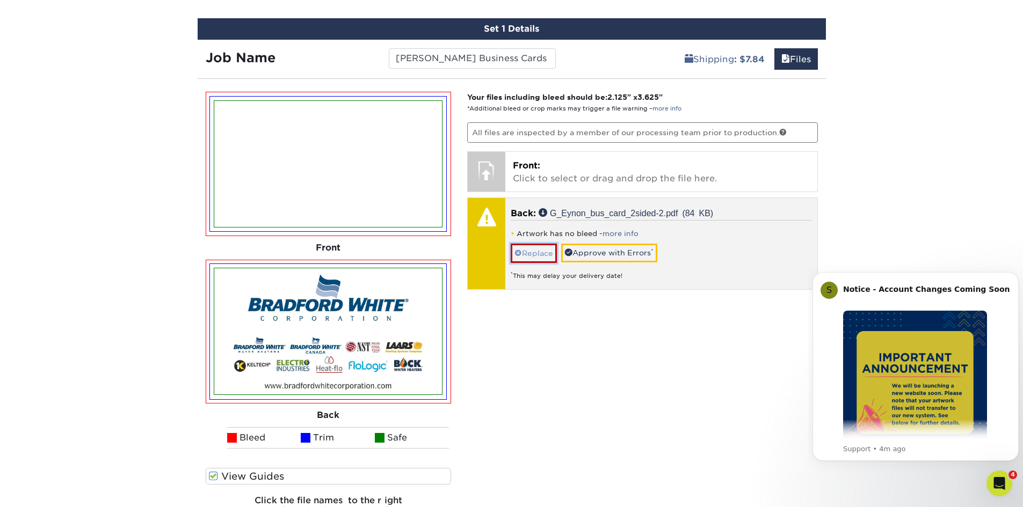
click at [538, 262] on link "Replace" at bounding box center [533, 253] width 46 height 19
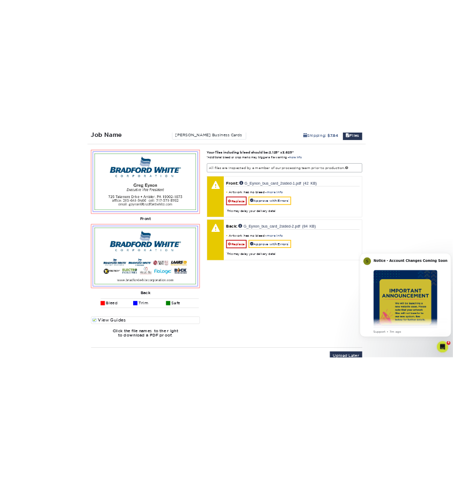
scroll to position [608, 0]
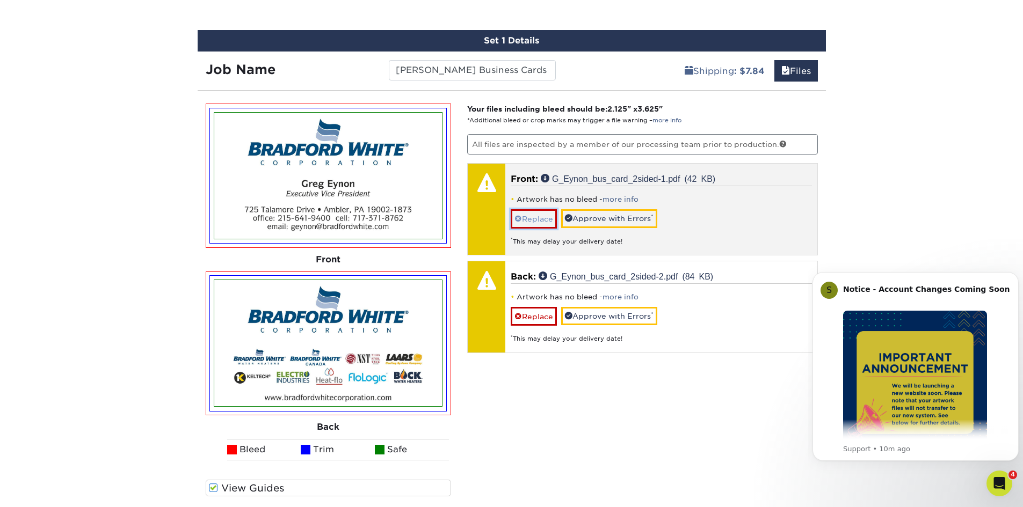
click at [525, 220] on link "Replace" at bounding box center [533, 218] width 46 height 19
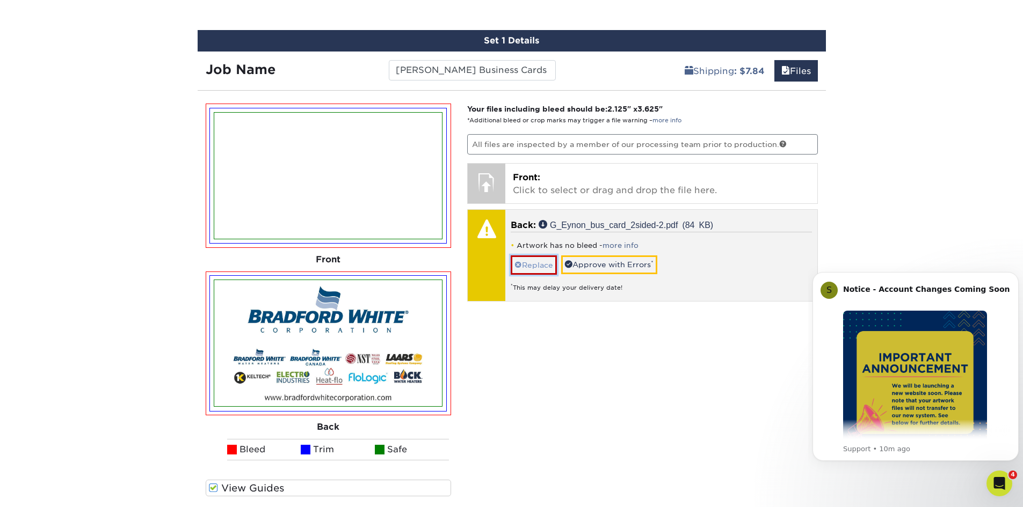
click at [520, 264] on span at bounding box center [518, 265] width 8 height 9
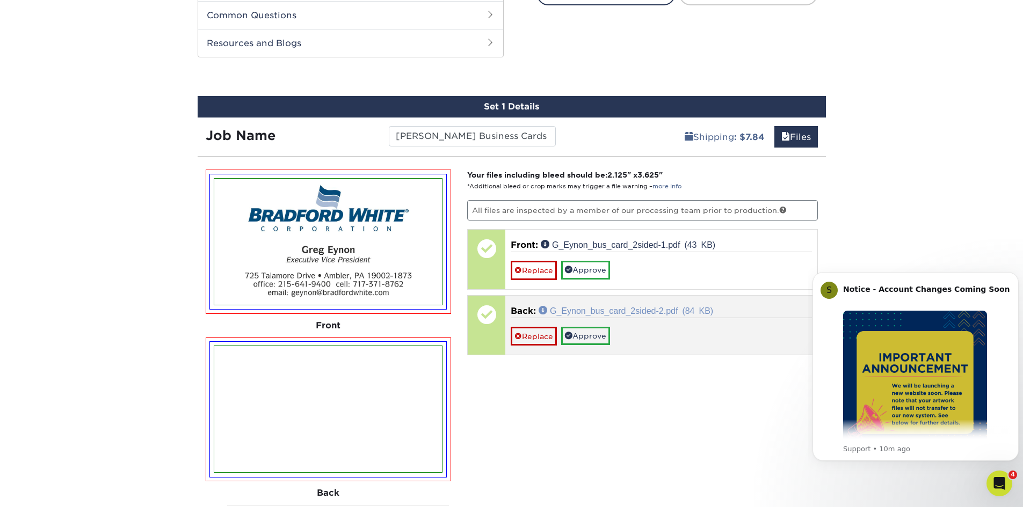
scroll to position [542, 0]
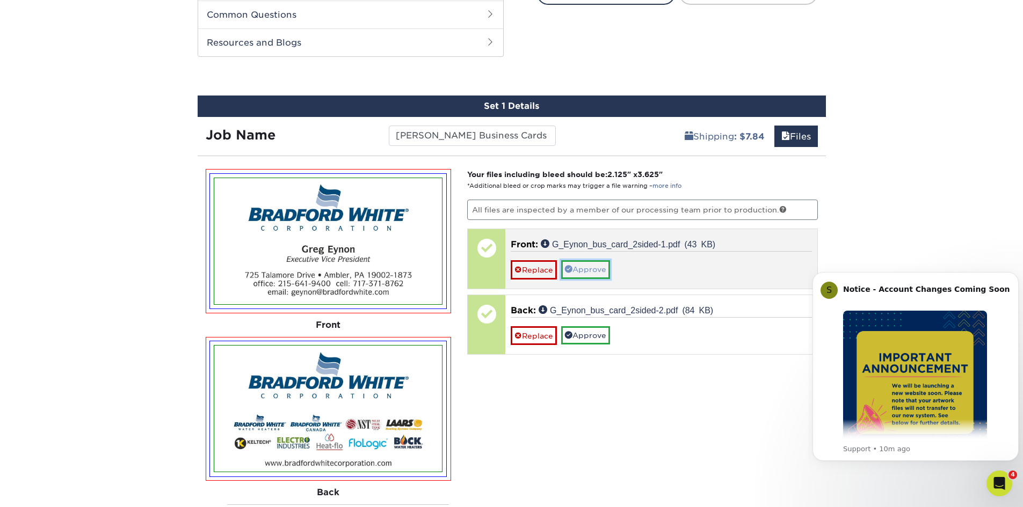
click at [593, 268] on link "Approve" at bounding box center [585, 269] width 49 height 18
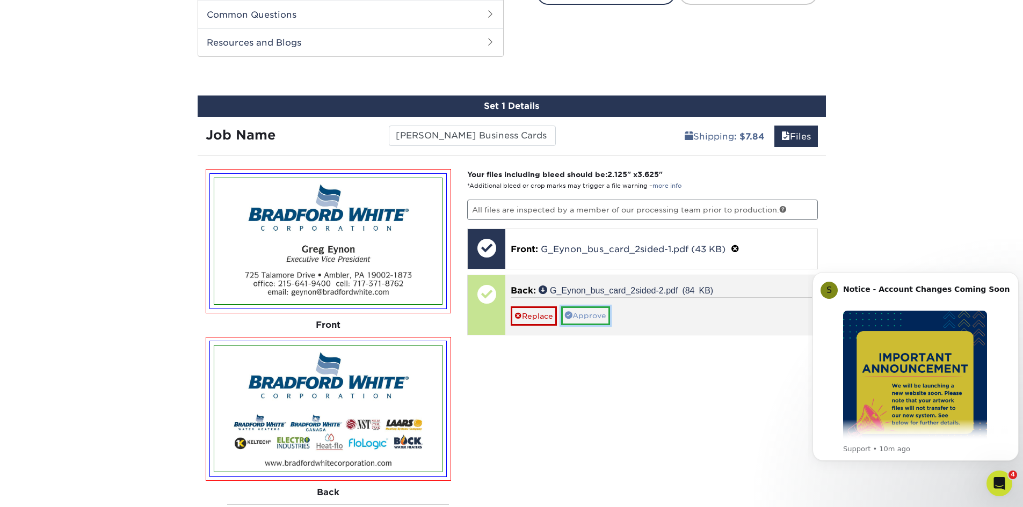
click at [595, 315] on link "Approve" at bounding box center [585, 315] width 49 height 18
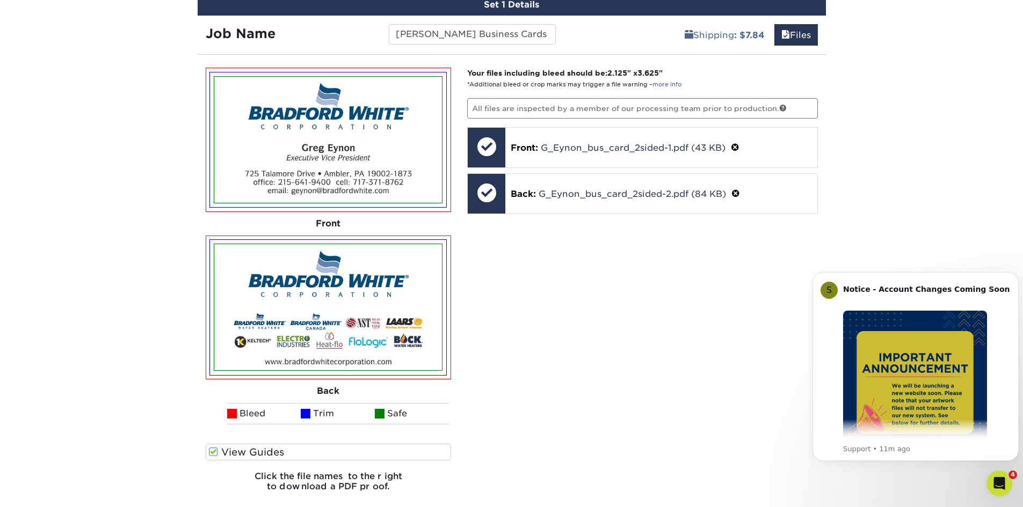
scroll to position [811, 0]
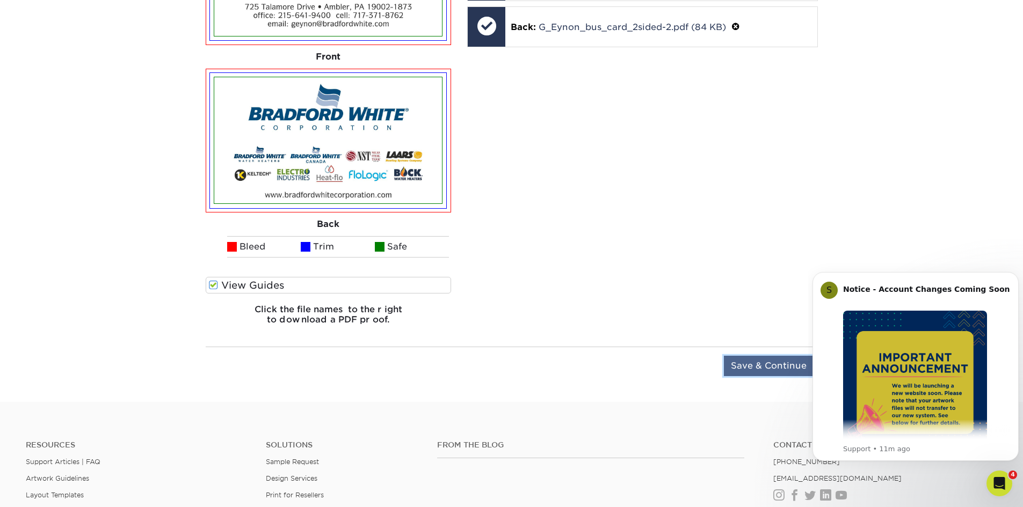
click at [769, 364] on input "Save & Continue" at bounding box center [769, 366] width 90 height 20
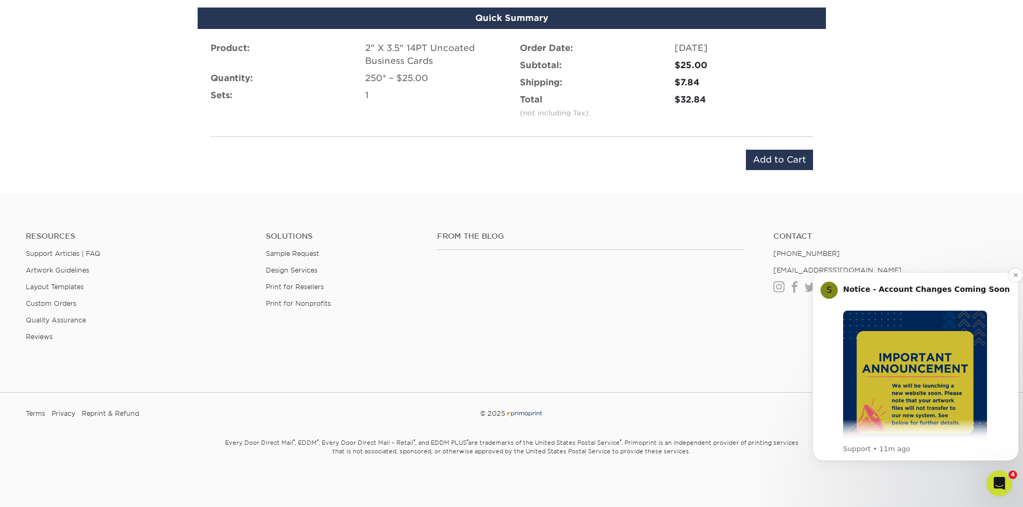
scroll to position [702, 0]
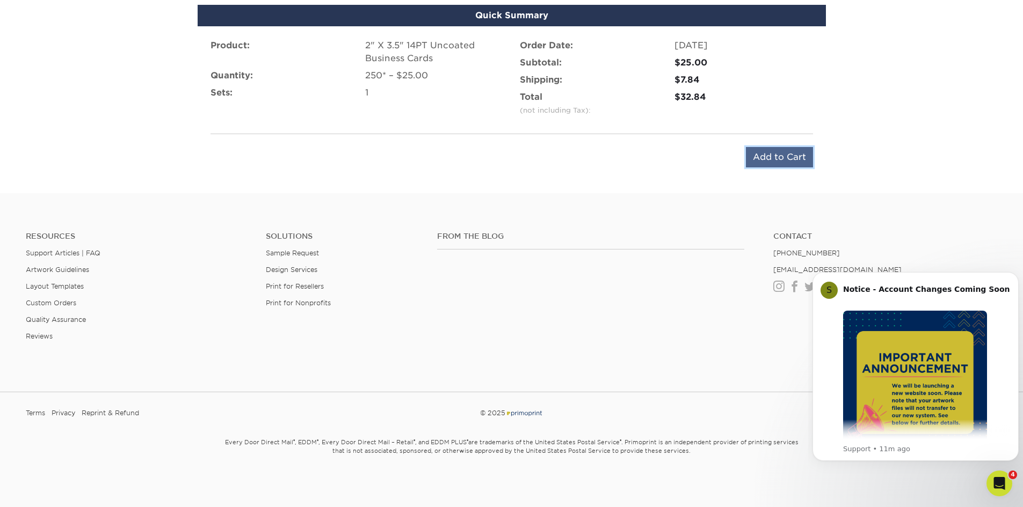
click at [767, 157] on input "Add to Cart" at bounding box center [779, 157] width 67 height 20
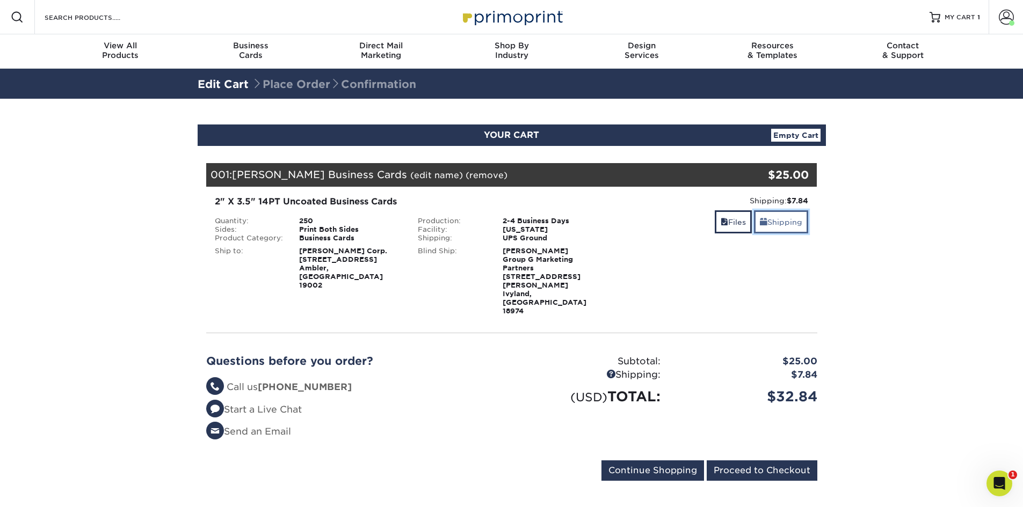
click at [775, 229] on link "Shipping" at bounding box center [781, 221] width 54 height 23
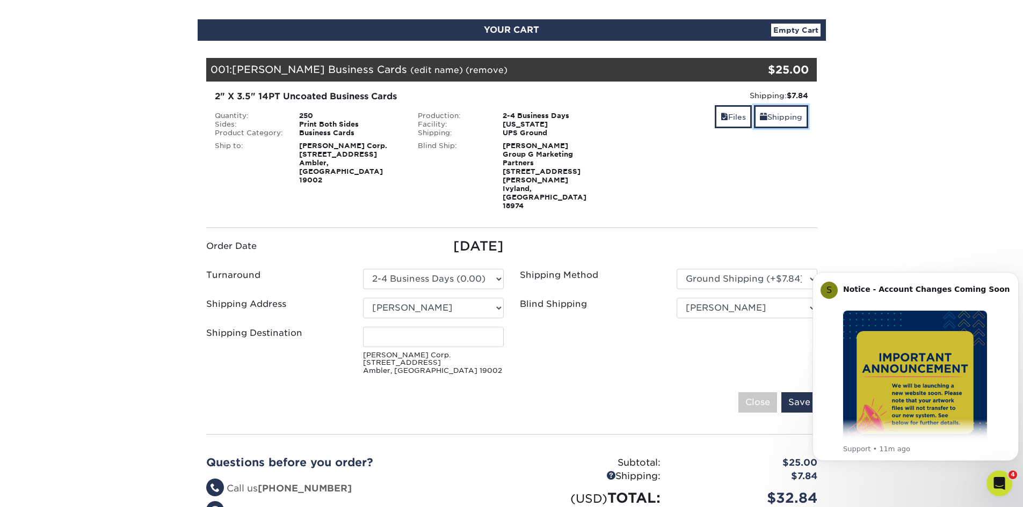
scroll to position [107, 0]
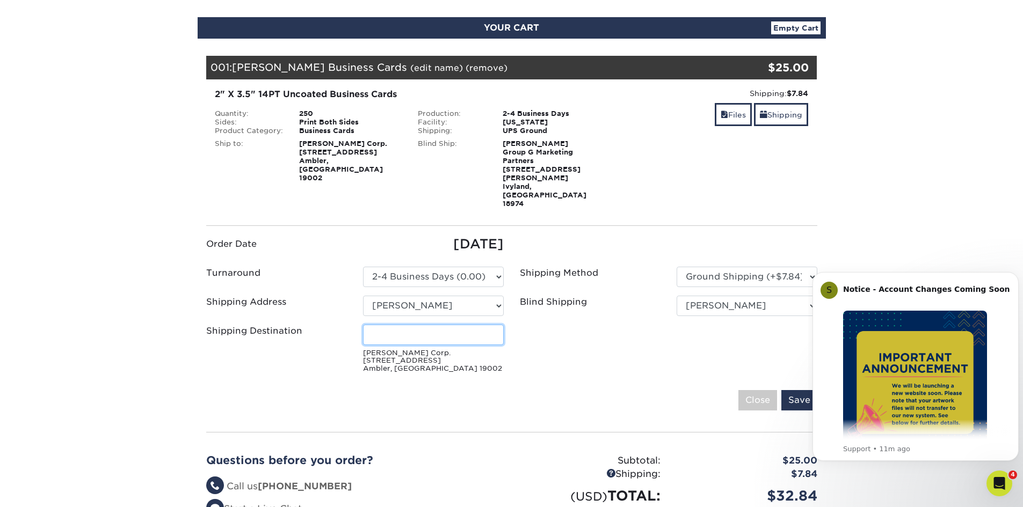
click at [408, 325] on input "Shipping Destination" at bounding box center [433, 335] width 141 height 20
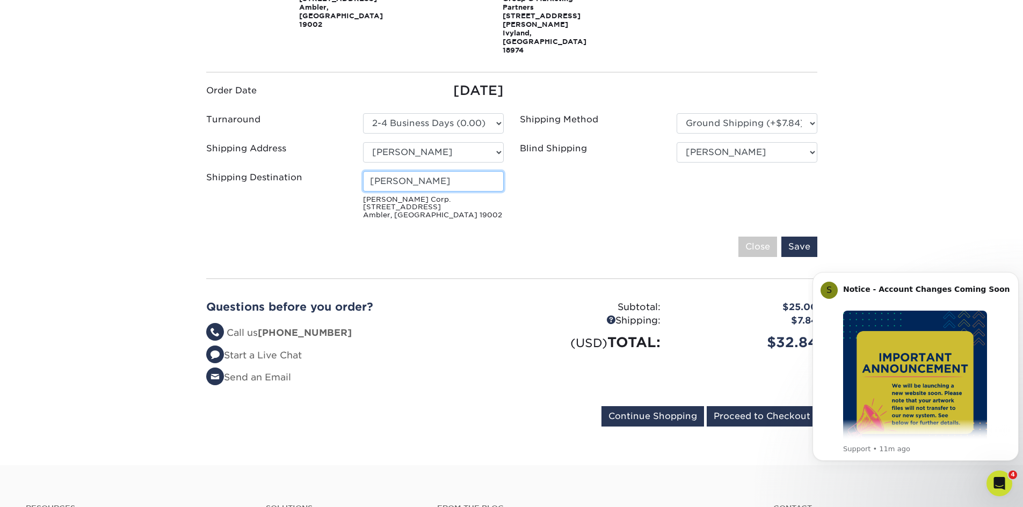
scroll to position [376, 0]
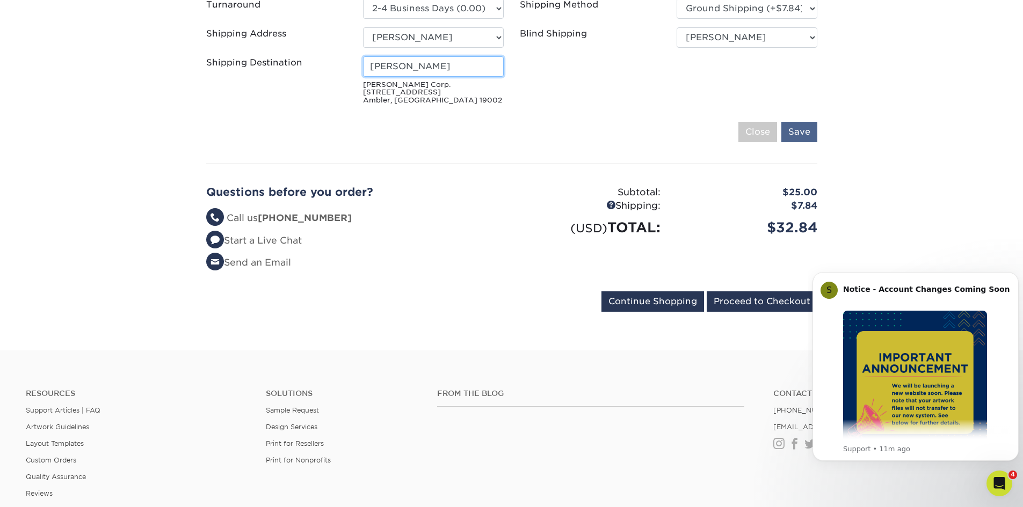
type input "[PERSON_NAME]"
click at [801, 122] on input "Save" at bounding box center [799, 132] width 36 height 20
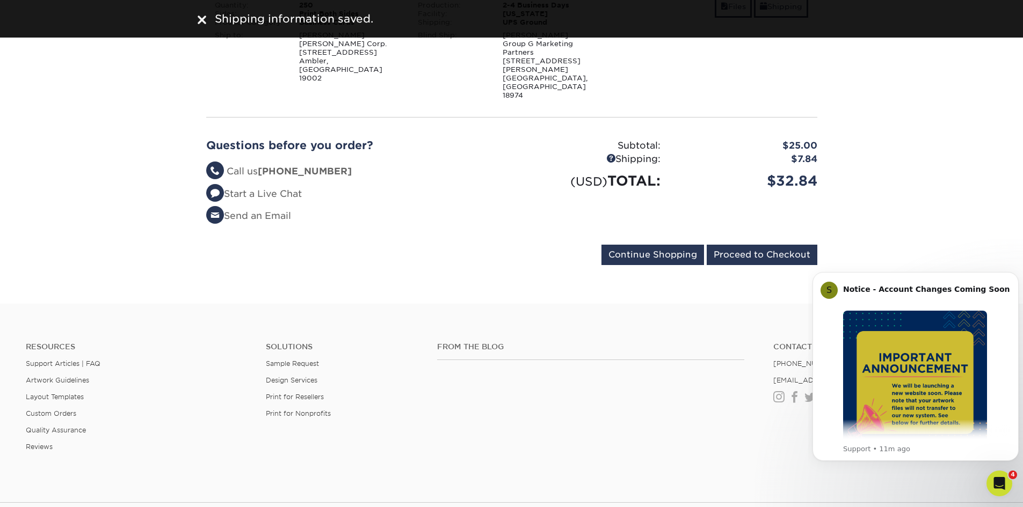
scroll to position [131, 0]
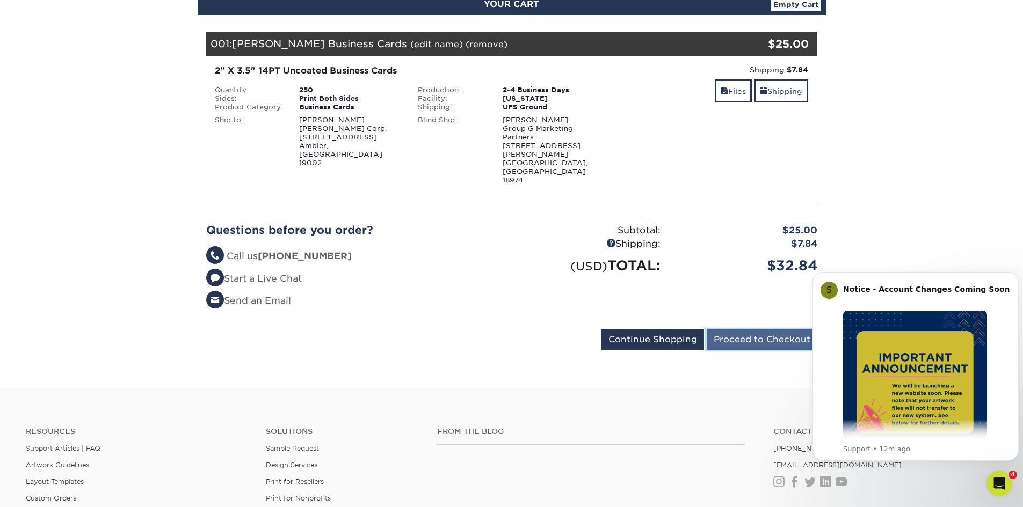
click at [732, 330] on input "Proceed to Checkout" at bounding box center [761, 340] width 111 height 20
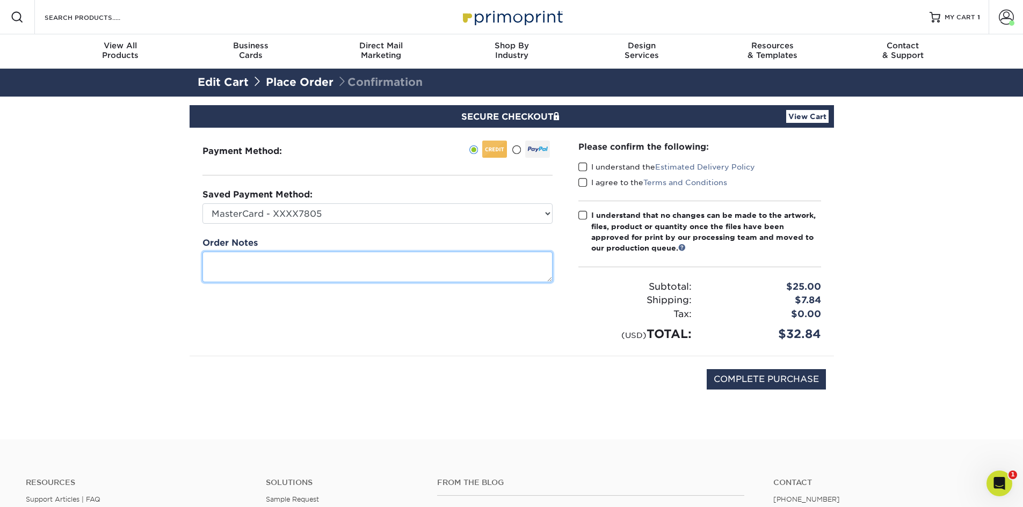
click at [239, 269] on textarea at bounding box center [377, 267] width 350 height 31
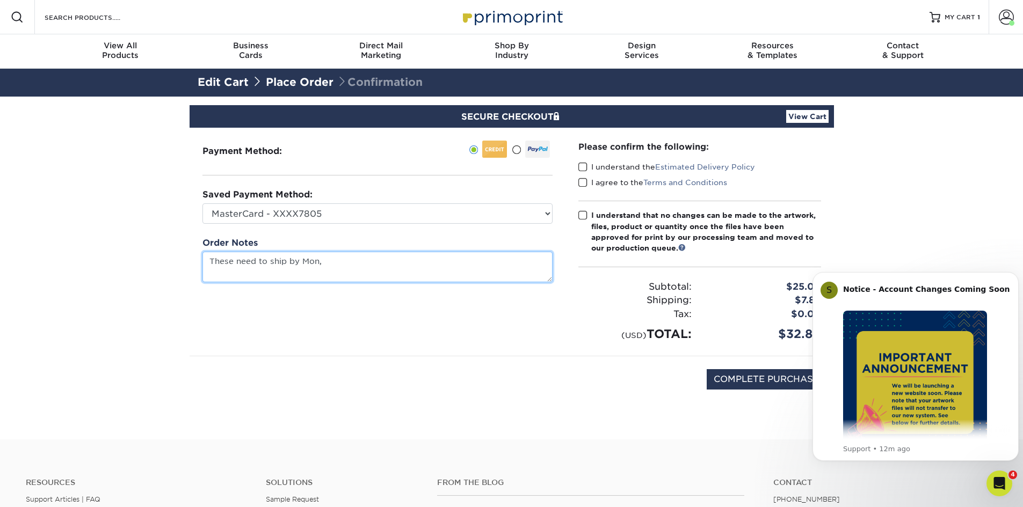
drag, startPoint x: 301, startPoint y: 262, endPoint x: 319, endPoint y: 260, distance: 18.9
click at [319, 260] on textarea "These need to ship by Mon," at bounding box center [377, 267] width 350 height 31
click at [206, 259] on textarea "These need to ship by Mon, 8/25 at the latest for an upcoming sales meeting. Th…" at bounding box center [377, 267] width 350 height 31
drag, startPoint x: 295, startPoint y: 258, endPoint x: 304, endPoint y: 259, distance: 9.2
click at [304, 259] on textarea "**These need to ship by Mon, 8/25 at the latest for an upcoming sales meeting. …" at bounding box center [377, 267] width 350 height 31
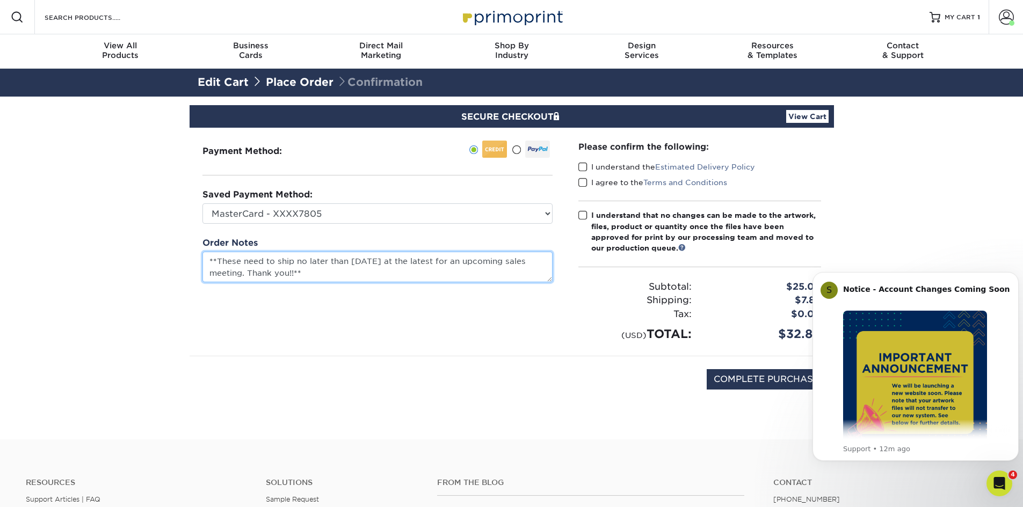
drag, startPoint x: 393, startPoint y: 261, endPoint x: 442, endPoint y: 261, distance: 49.4
click at [442, 261] on textarea "**These need to ship no later than Mon, 8/25 at the latest for an upcoming sale…" at bounding box center [377, 267] width 350 height 31
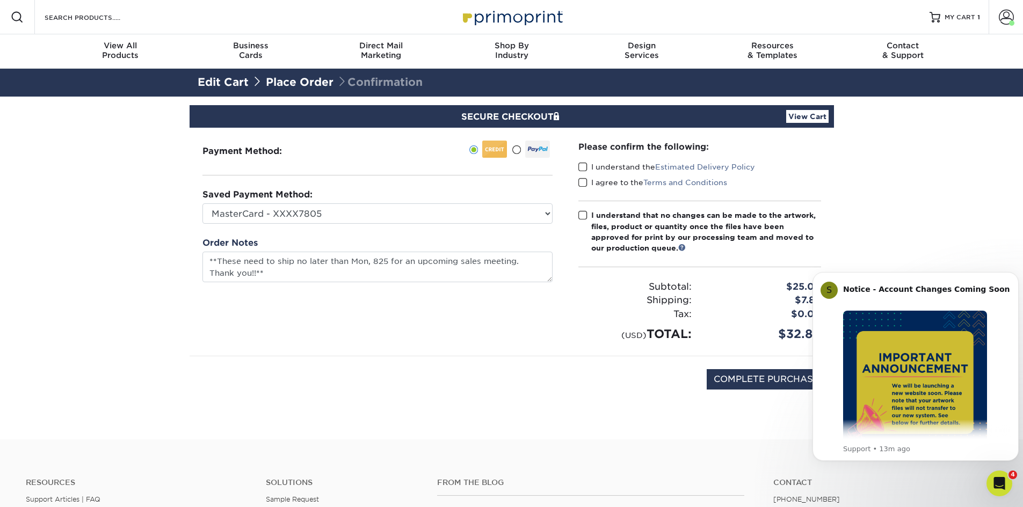
click at [580, 171] on span at bounding box center [582, 167] width 9 height 10
click at [0, 0] on input "I understand the Estimated Delivery Policy" at bounding box center [0, 0] width 0 height 0
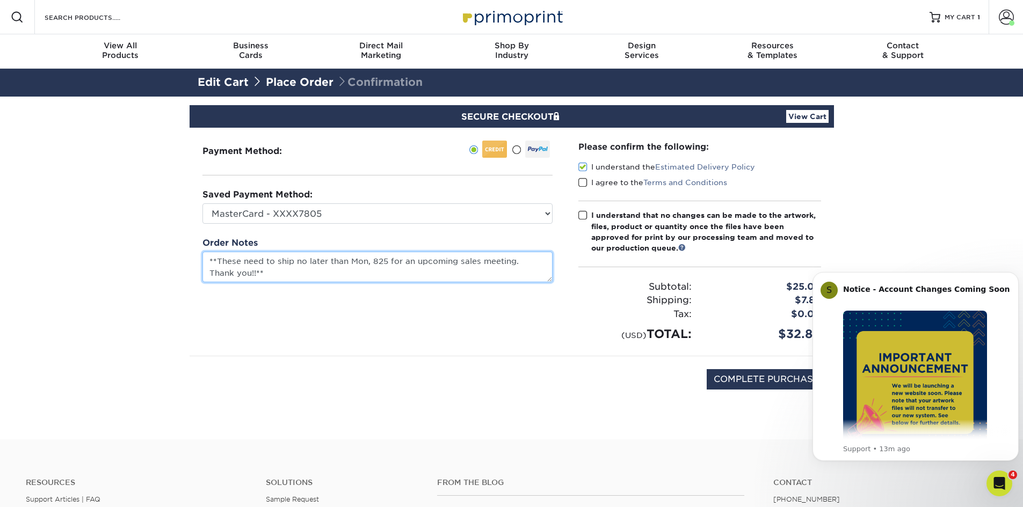
click at [376, 260] on textarea "**These need to ship no later than Mon, 825 for an upcoming sales meeting. Than…" at bounding box center [377, 267] width 350 height 31
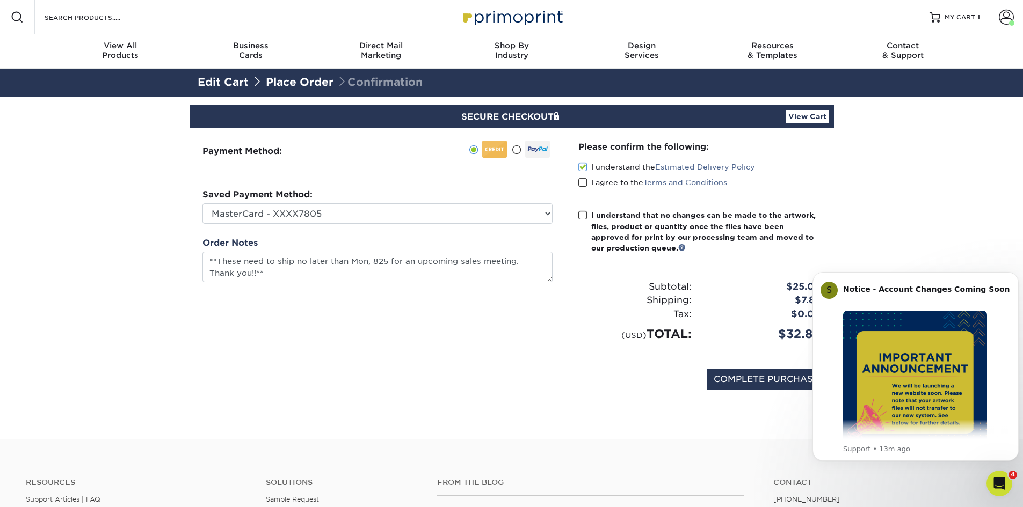
click at [585, 182] on span at bounding box center [582, 183] width 9 height 10
click at [0, 0] on input "I agree to the Terms and Conditions" at bounding box center [0, 0] width 0 height 0
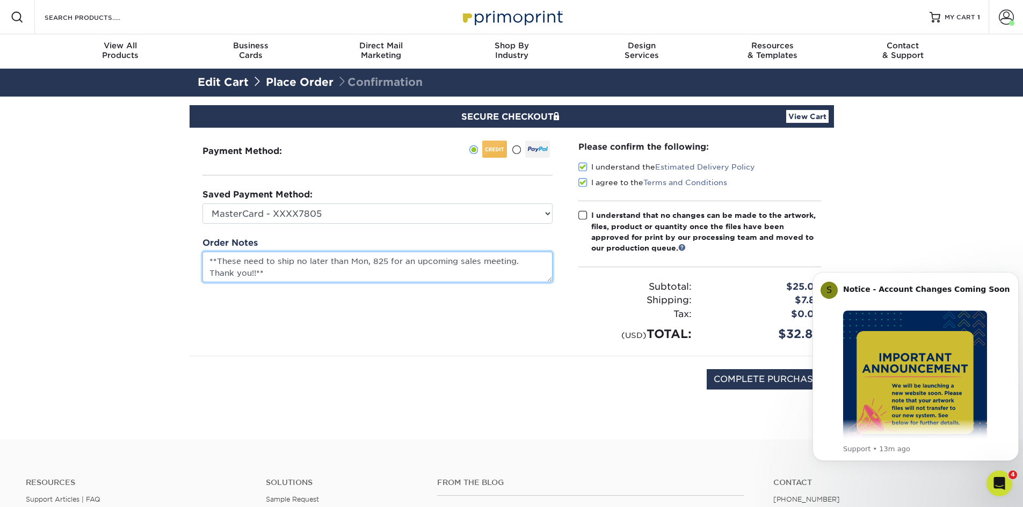
drag, startPoint x: 373, startPoint y: 261, endPoint x: 385, endPoint y: 261, distance: 11.8
click at [385, 261] on textarea "**These need to ship no later than Mon, 825 for an upcoming sales meeting. Than…" at bounding box center [377, 267] width 350 height 31
type textarea "**These need to ship no later than Mon, August 25th for an upcoming sales meeti…"
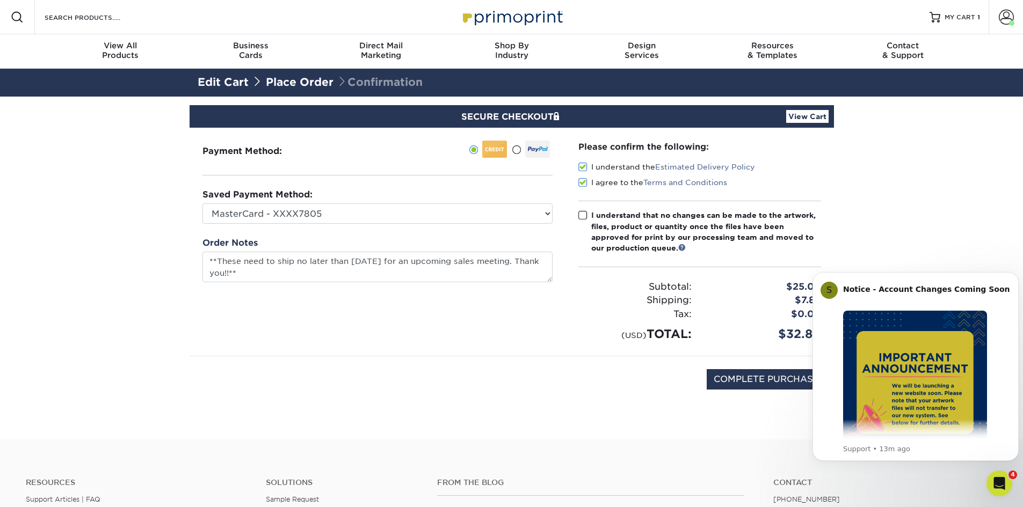
click at [580, 215] on span at bounding box center [582, 215] width 9 height 10
click at [0, 0] on input "I understand that no changes can be made to the artwork, files, product or quan…" at bounding box center [0, 0] width 0 height 0
click at [736, 375] on input "COMPLETE PURCHASE" at bounding box center [765, 379] width 119 height 20
type input "PROCESSING, PLEASE WAIT..."
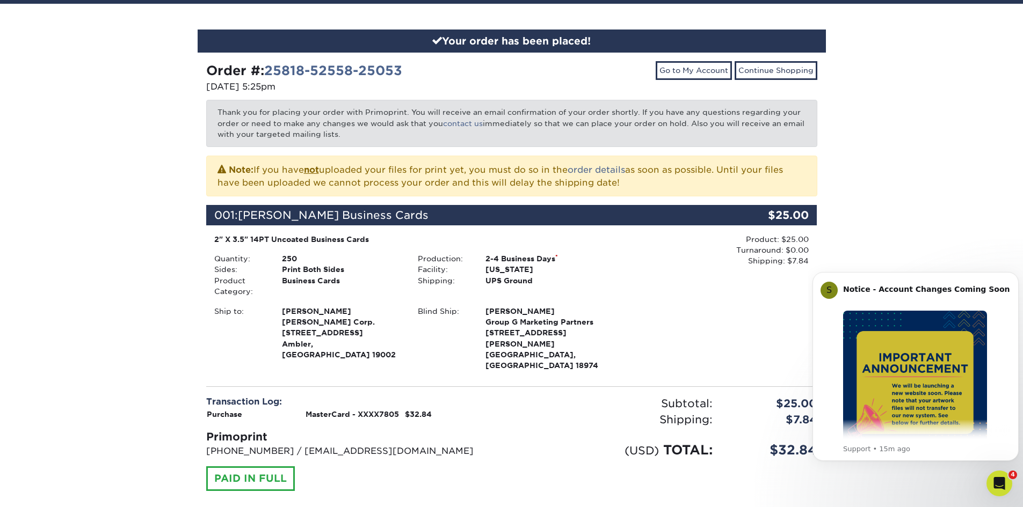
scroll to position [215, 0]
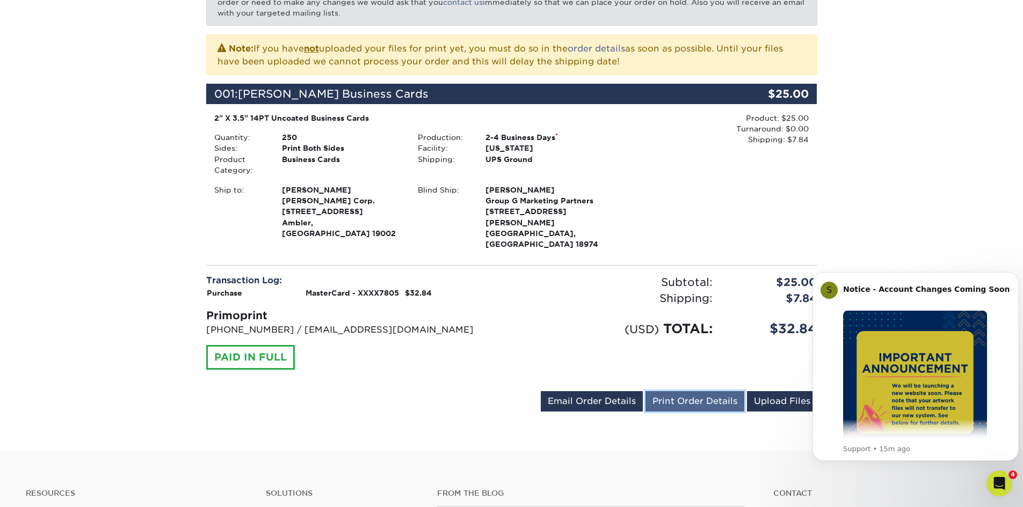
click at [700, 391] on link "Print Order Details" at bounding box center [694, 401] width 99 height 20
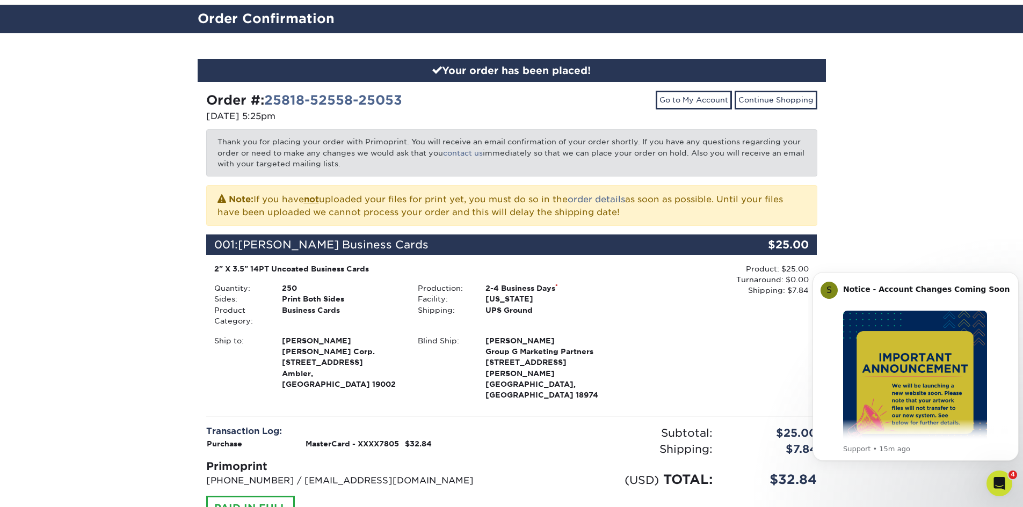
scroll to position [0, 0]
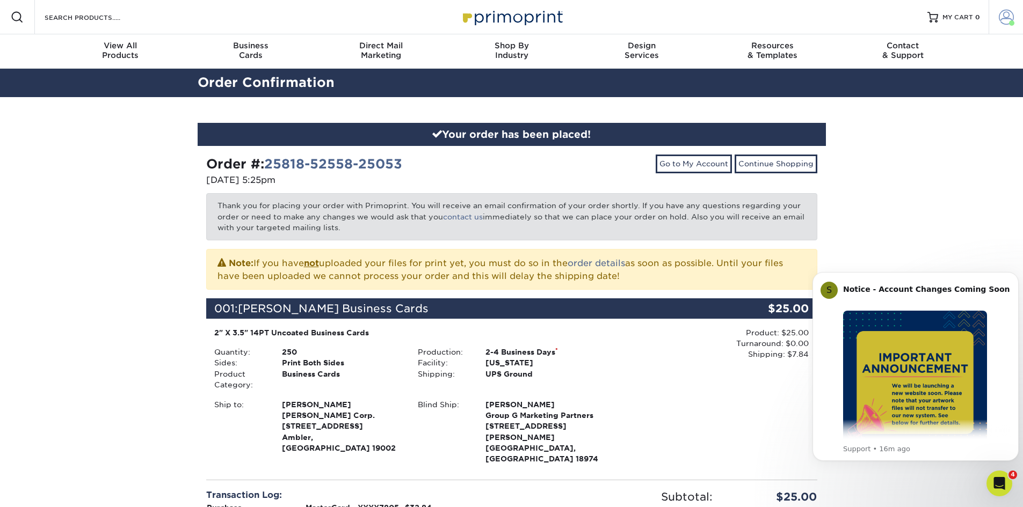
click at [997, 22] on link "Account" at bounding box center [1005, 17] width 34 height 34
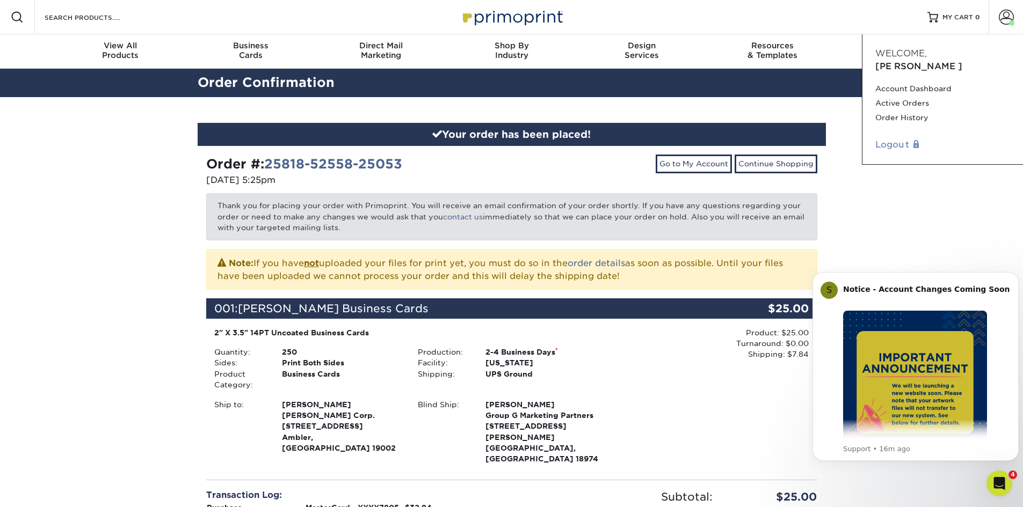
click at [891, 138] on link "Logout" at bounding box center [942, 144] width 135 height 13
